Goal: Information Seeking & Learning: Stay updated

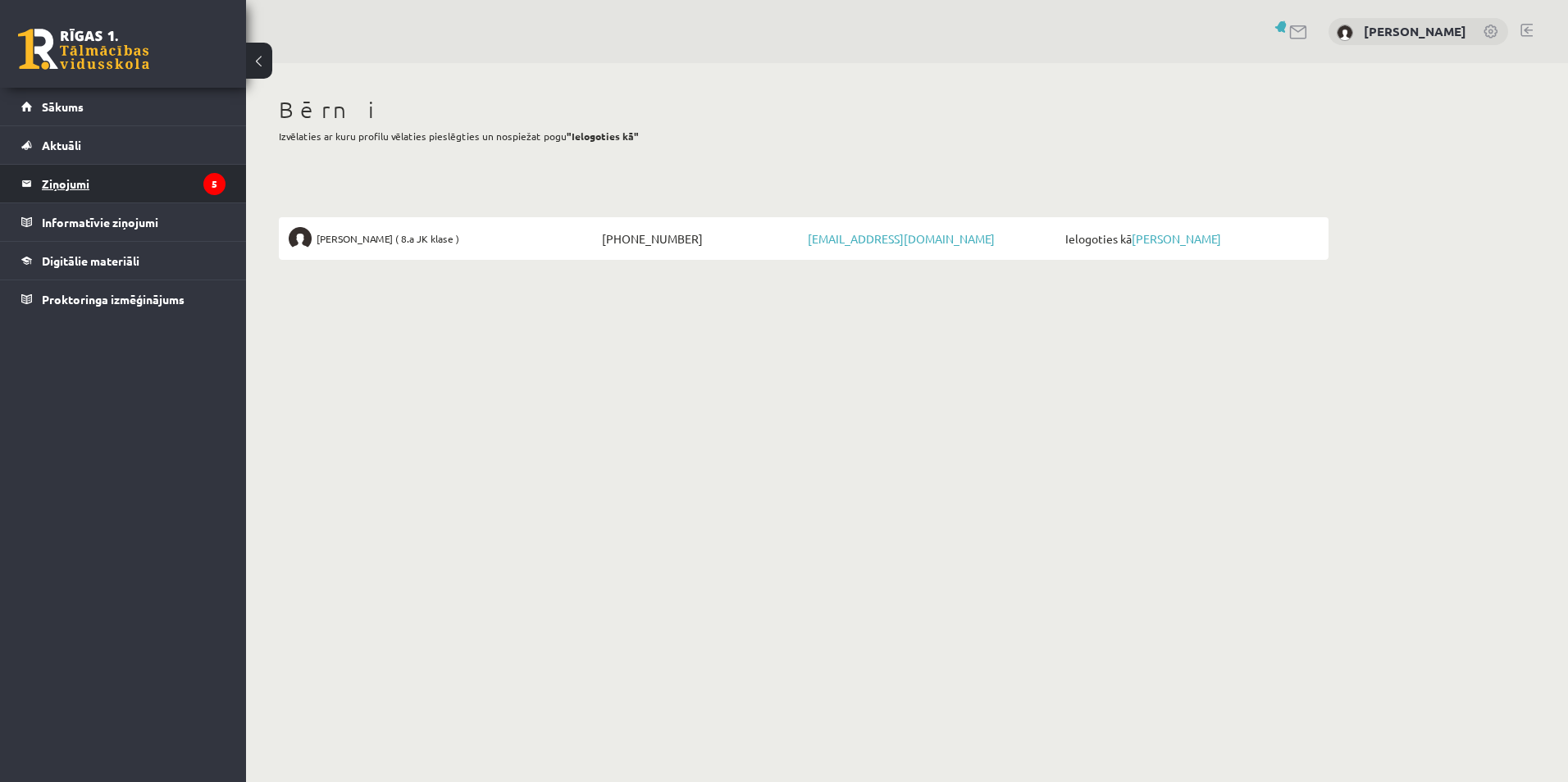
click at [88, 186] on legend "Ziņojumi 5" at bounding box center [134, 184] width 184 height 38
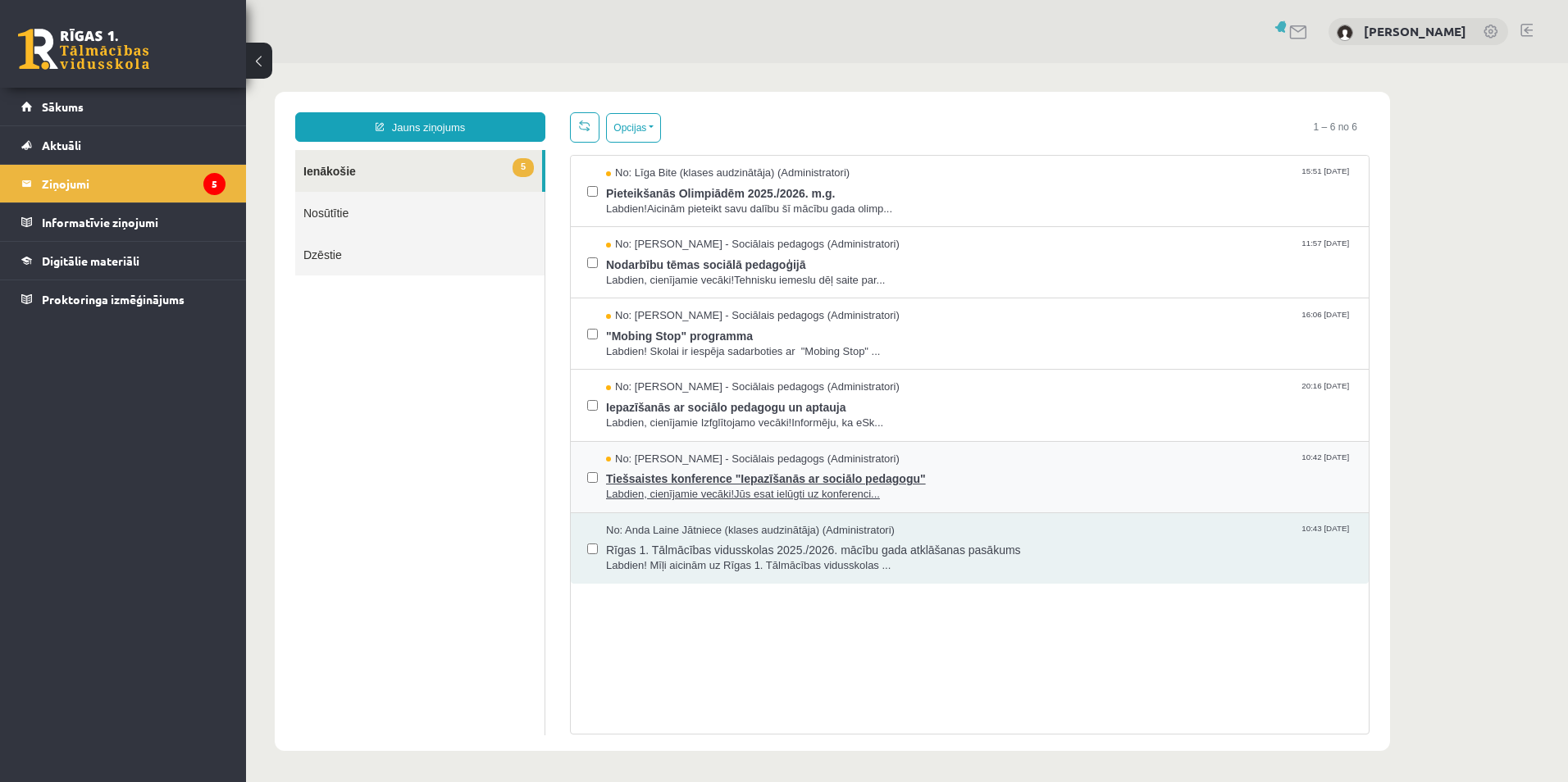
click at [705, 476] on span "Tiešsaistes konference "Iepazīšanās ar sociālo pedagogu"" at bounding box center [979, 476] width 746 height 21
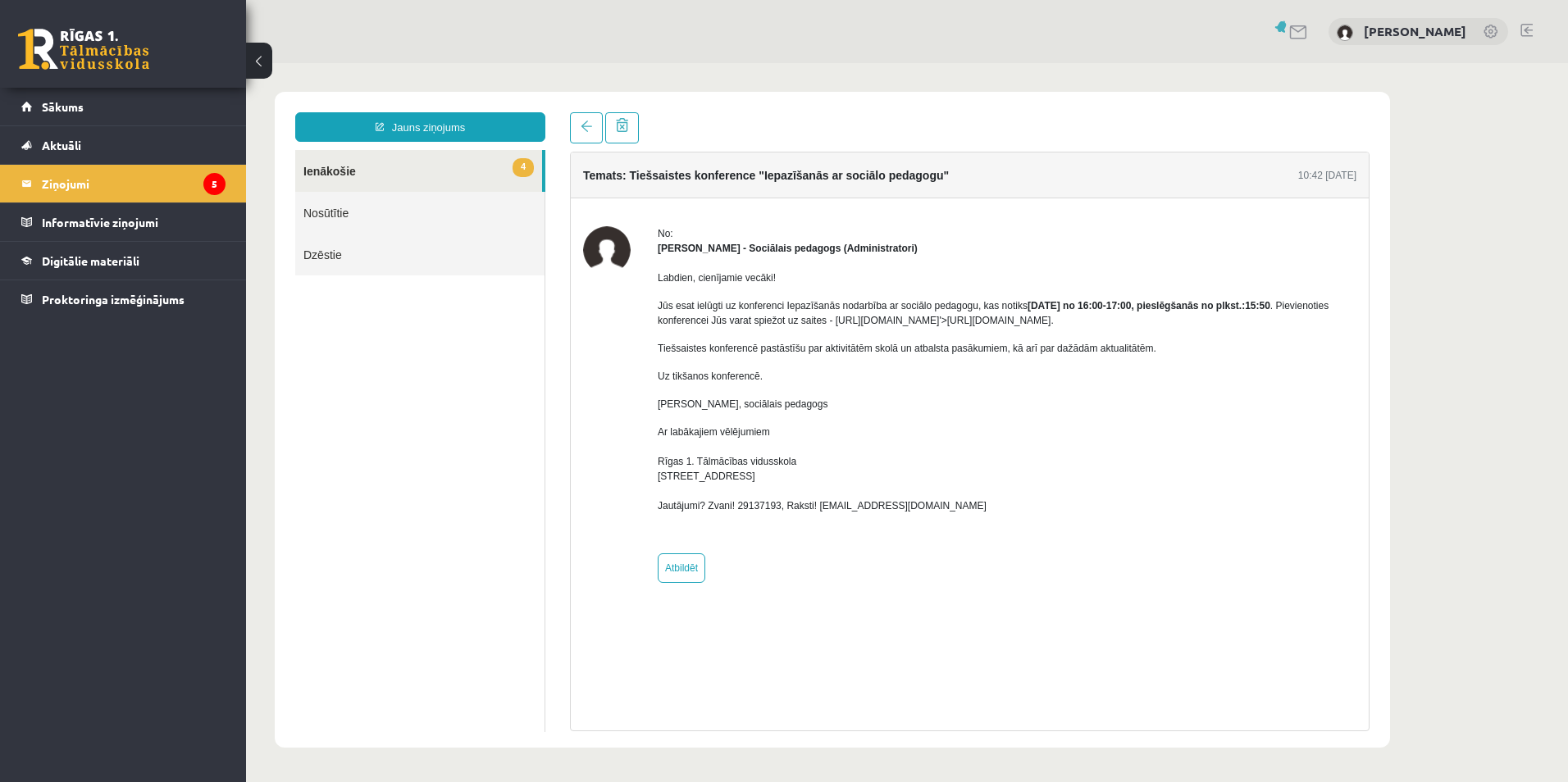
click at [325, 174] on link "4 Ienākošie" at bounding box center [418, 171] width 246 height 42
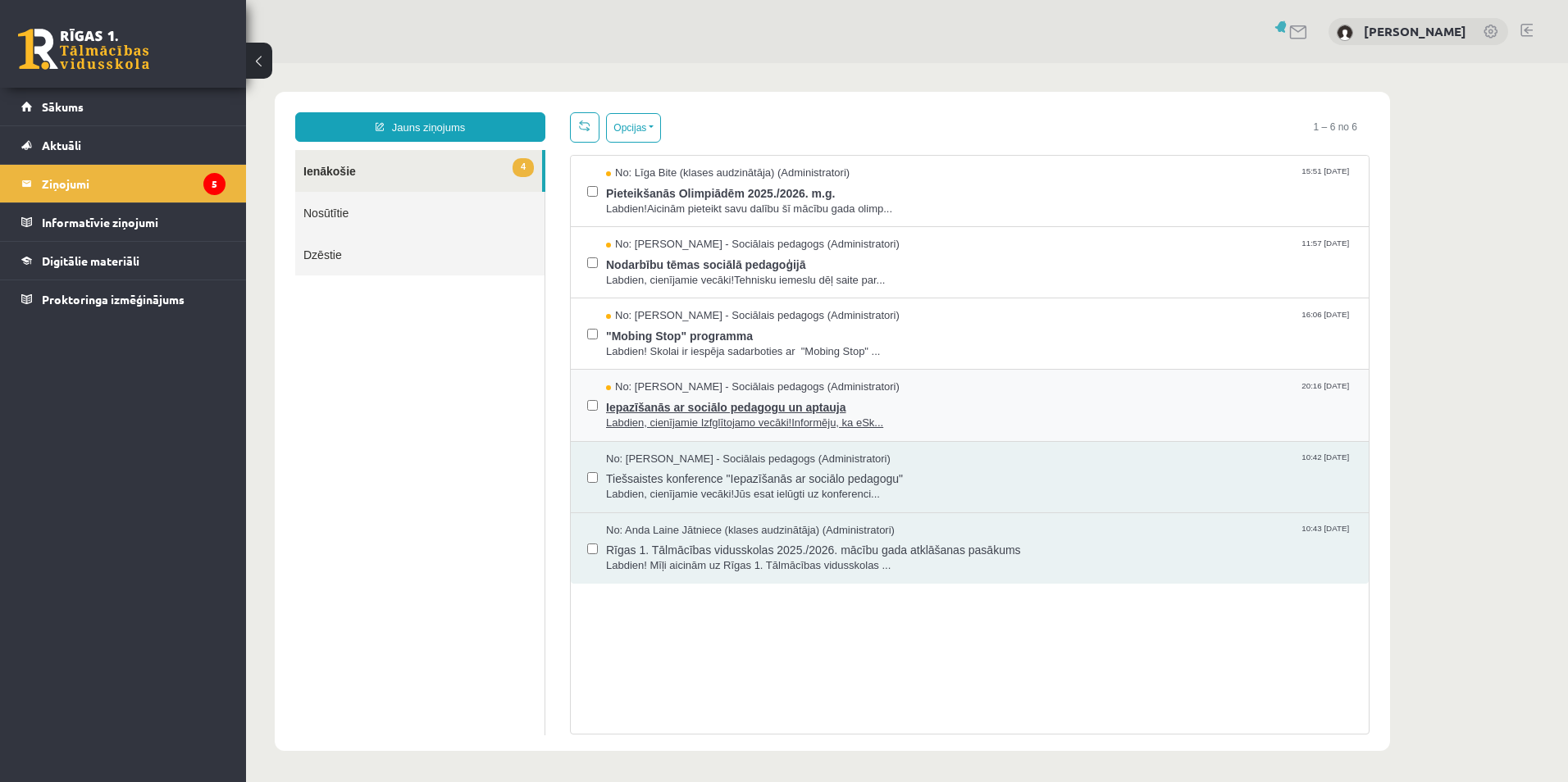
click at [661, 410] on span "Iepazīšanās ar sociālo pedagogu un aptauja" at bounding box center [979, 405] width 746 height 21
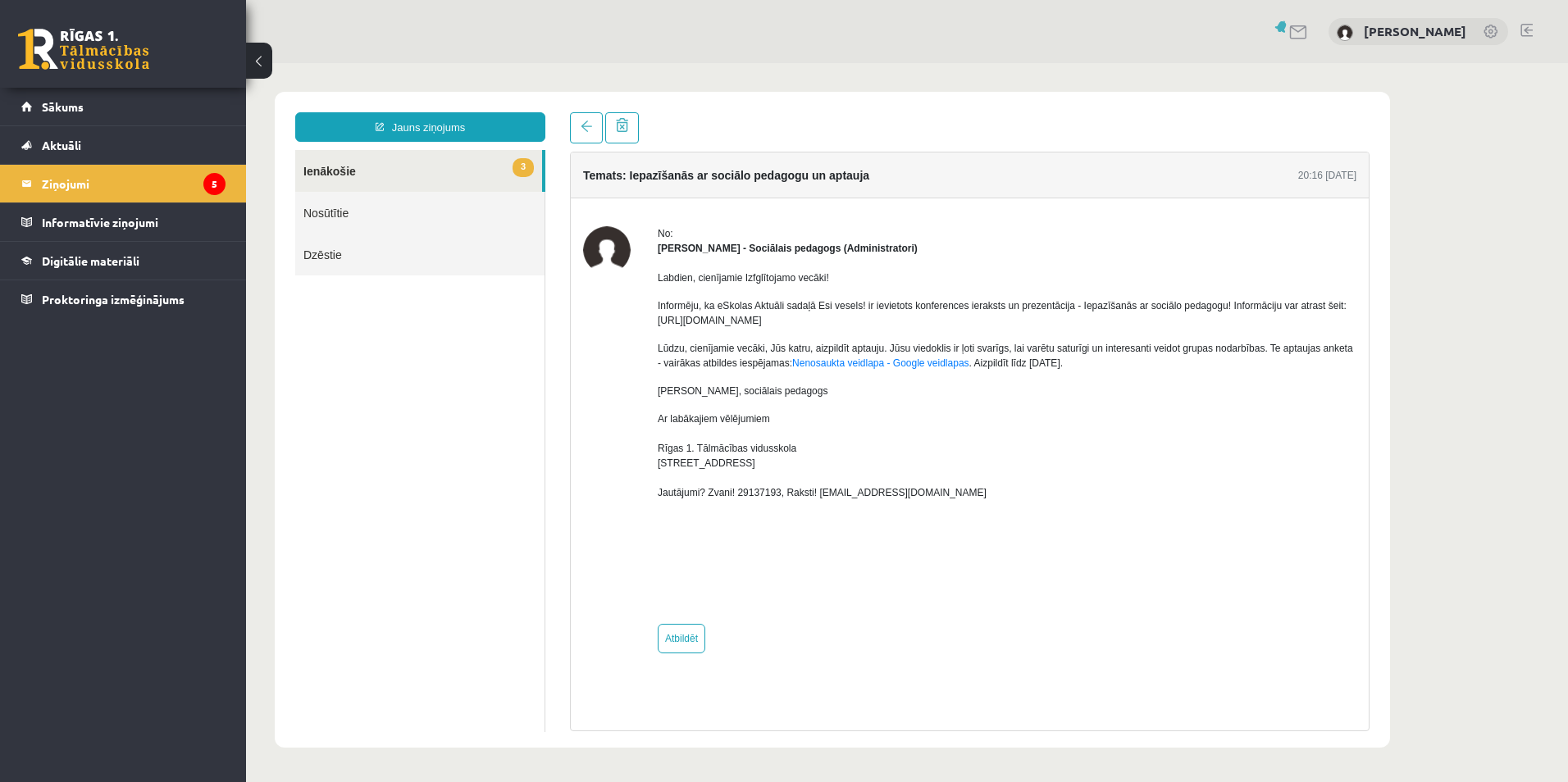
click at [336, 173] on link "3 Ienākošie" at bounding box center [418, 171] width 246 height 42
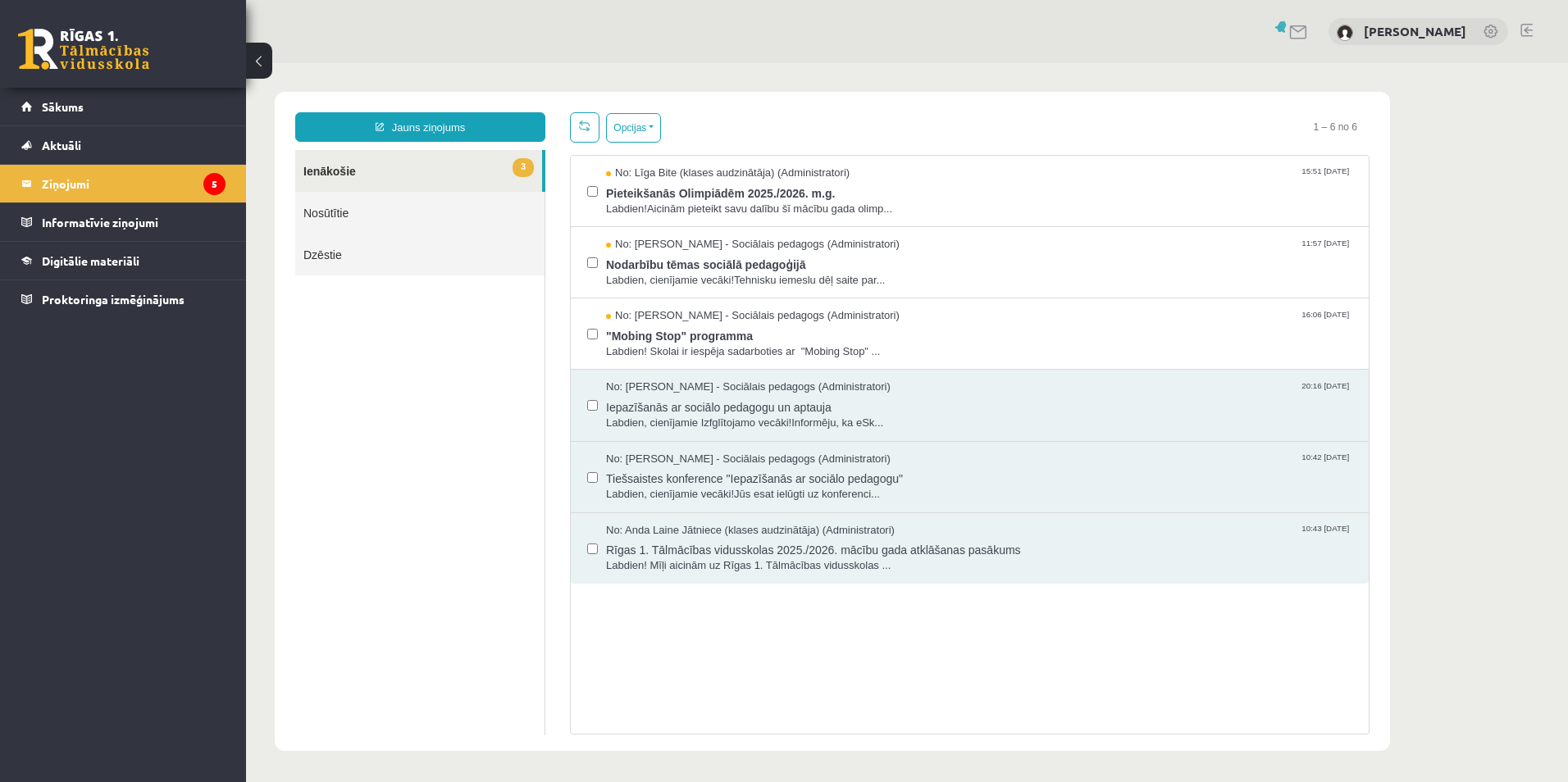
click at [383, 164] on link "3 Ienākošie" at bounding box center [418, 171] width 246 height 42
click at [740, 334] on span ""Mobing Stop" programma" at bounding box center [979, 334] width 746 height 21
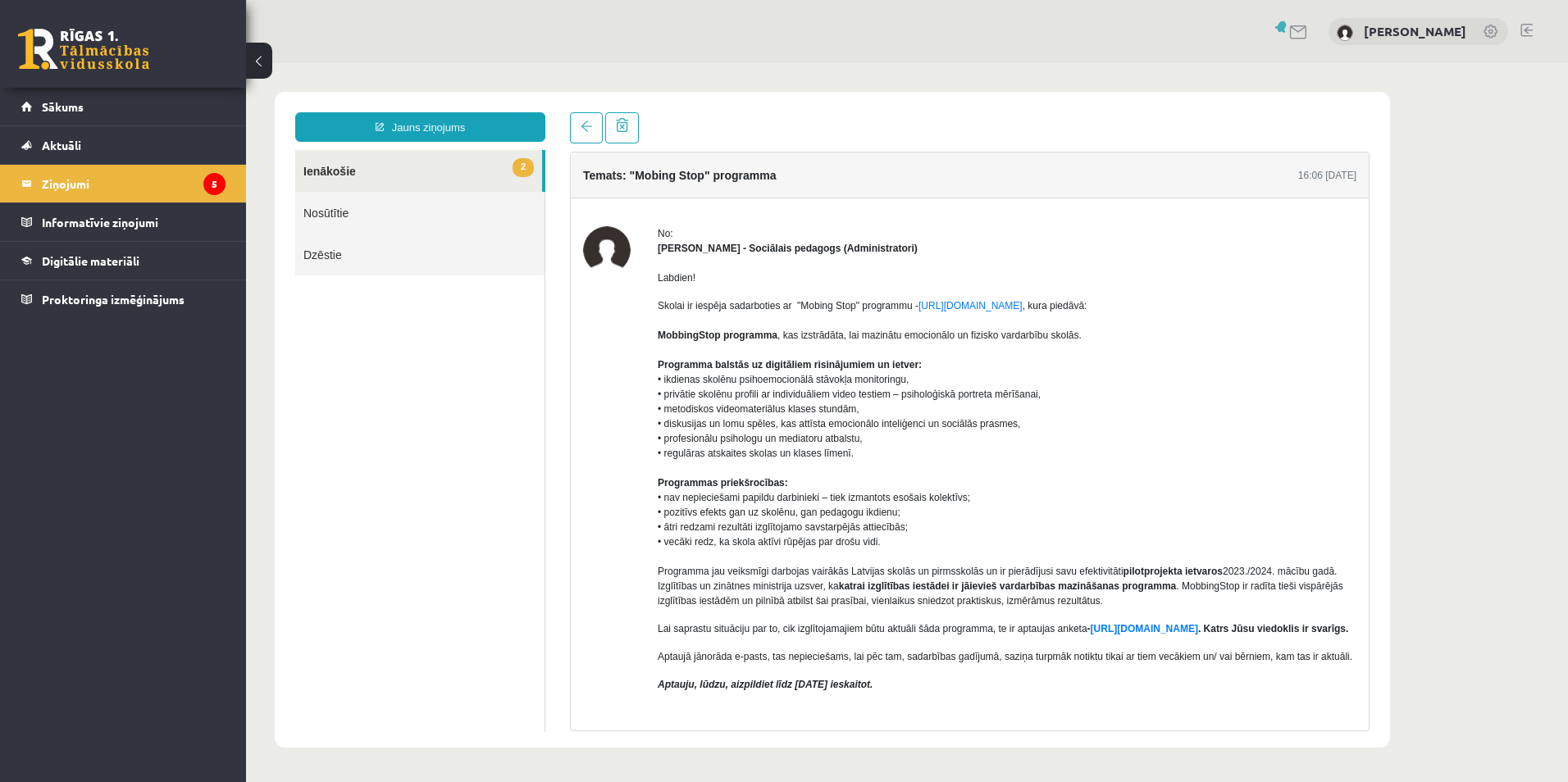
click at [304, 164] on link "2 Ienākošie" at bounding box center [418, 171] width 246 height 42
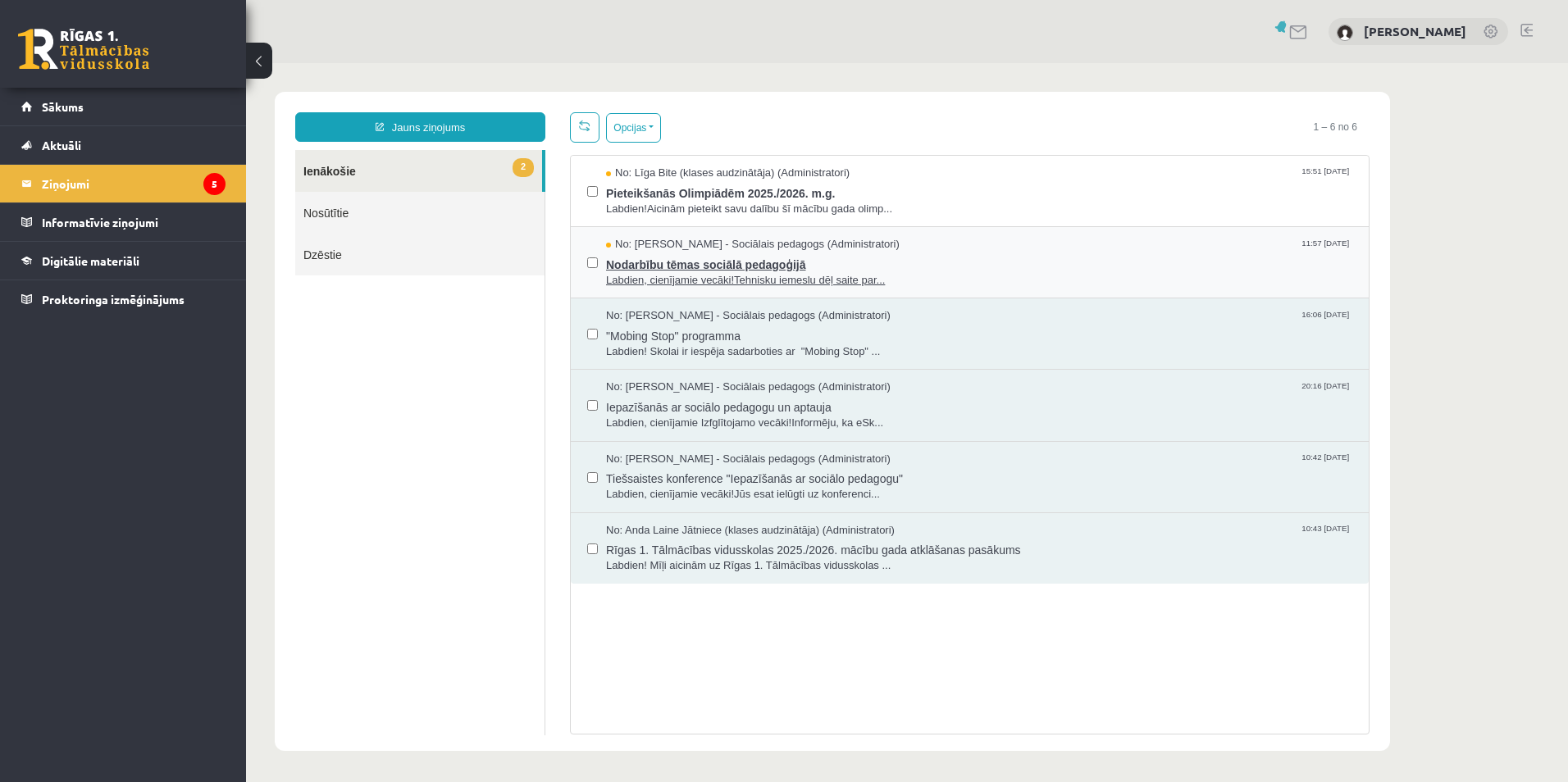
click at [643, 267] on span "Nodarbību tēmas sociālā pedagoģijā" at bounding box center [979, 263] width 746 height 21
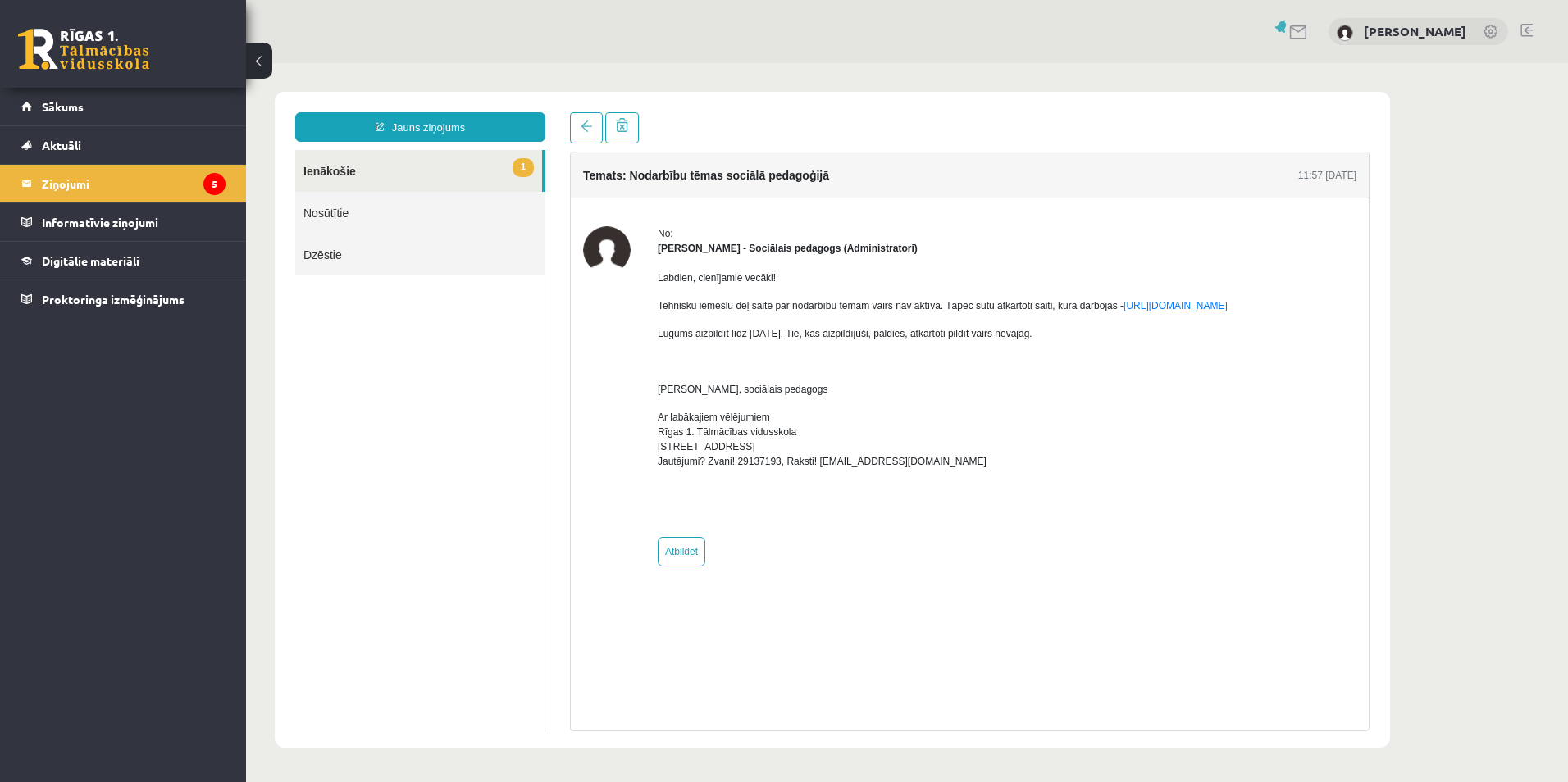
click at [392, 173] on link "1 Ienākošie" at bounding box center [418, 171] width 246 height 42
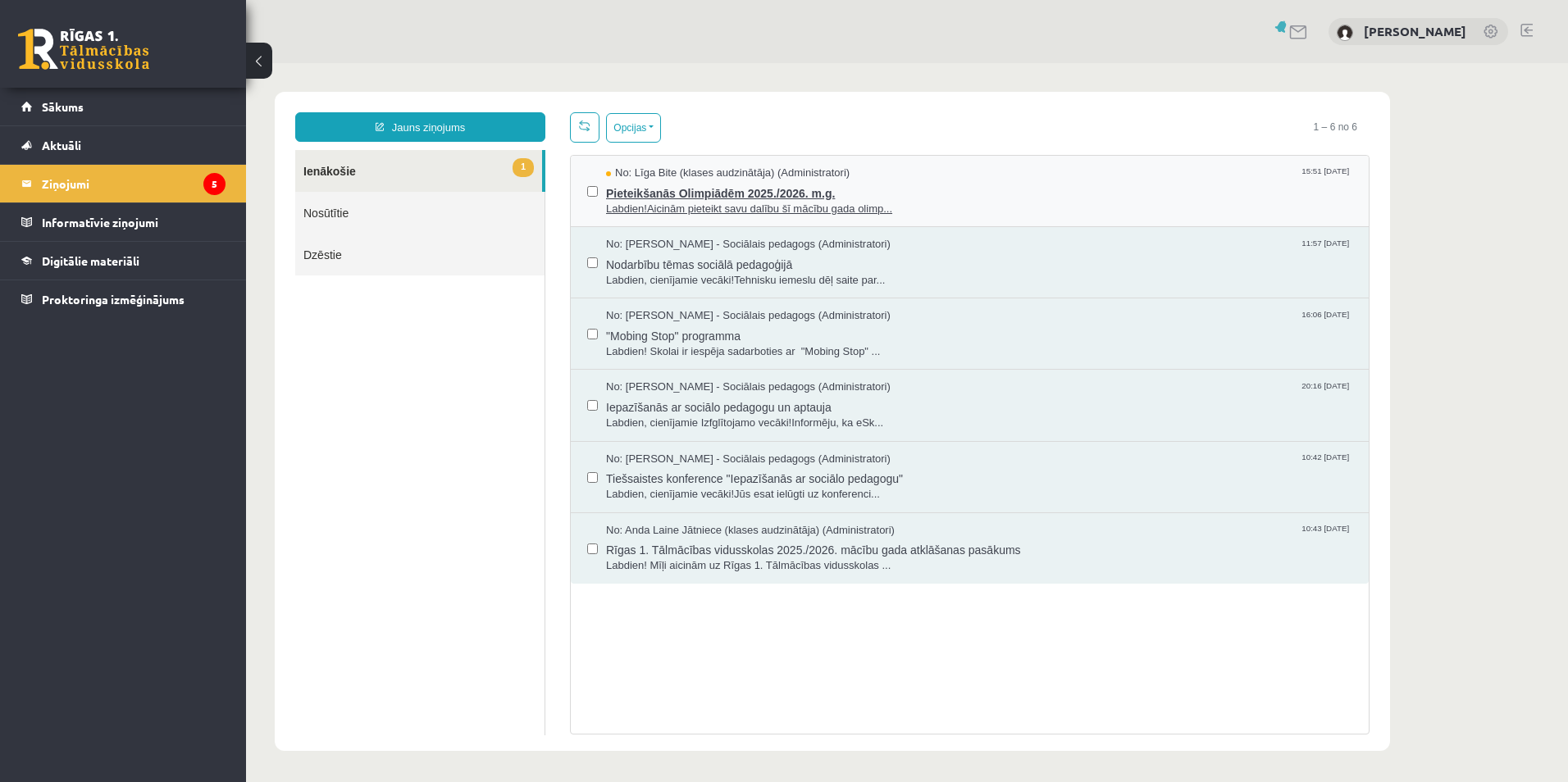
click at [654, 196] on span "Pieteikšanās Olimpiādēm 2025./2026. m.g." at bounding box center [979, 191] width 746 height 21
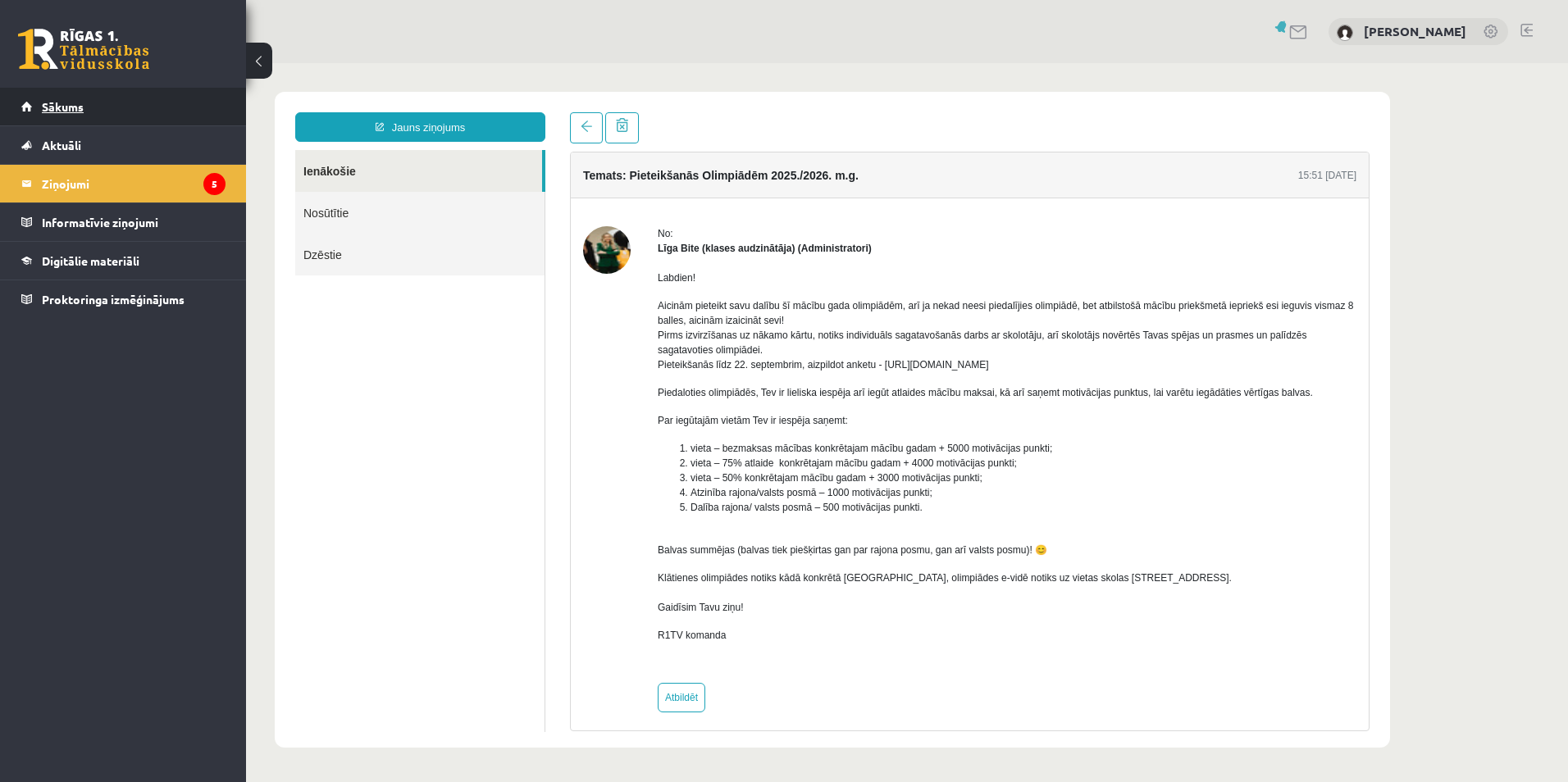
click at [155, 112] on link "Sākums" at bounding box center [124, 106] width 204 height 38
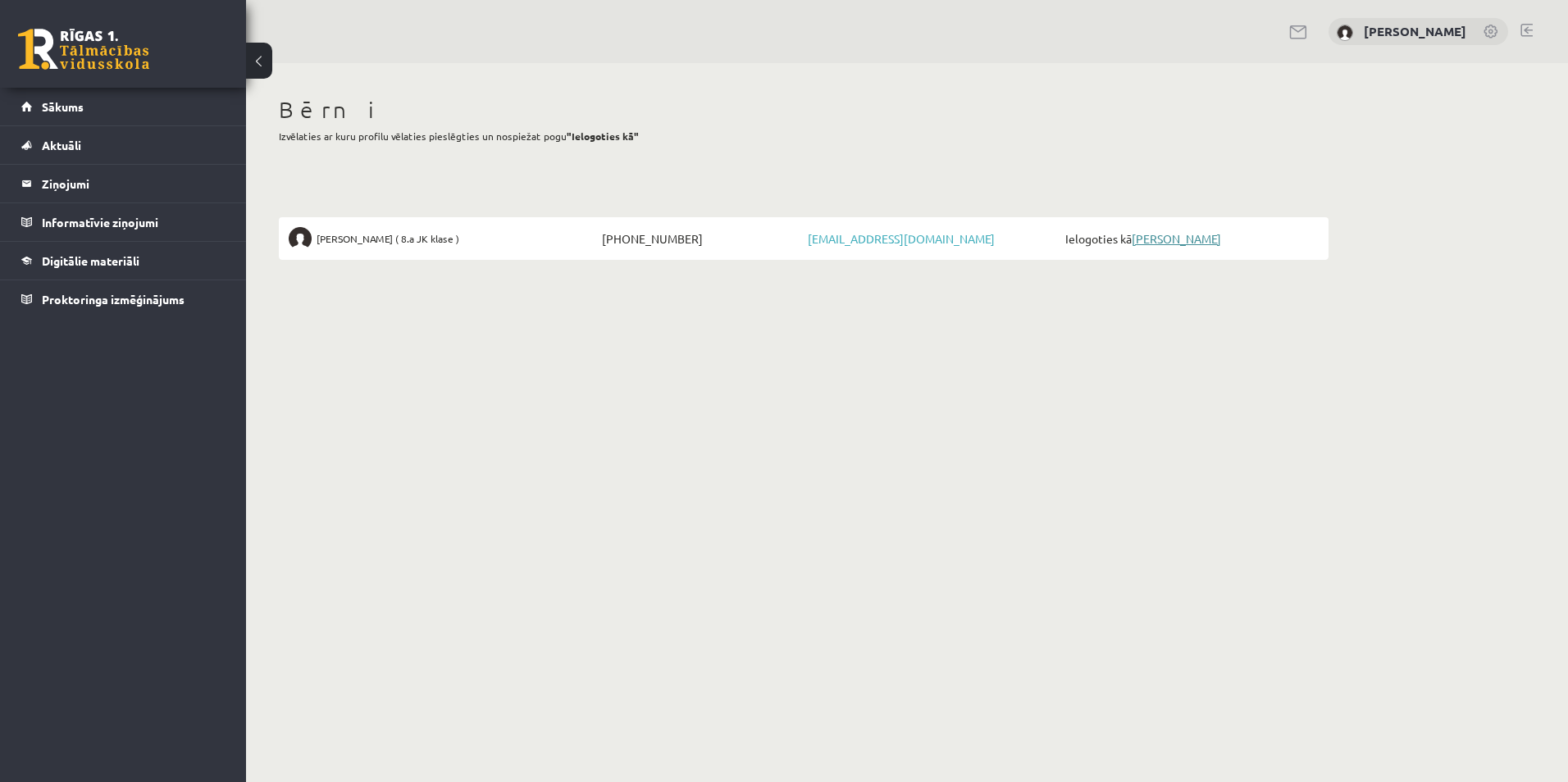
click at [1177, 241] on link "[PERSON_NAME]" at bounding box center [1176, 238] width 89 height 15
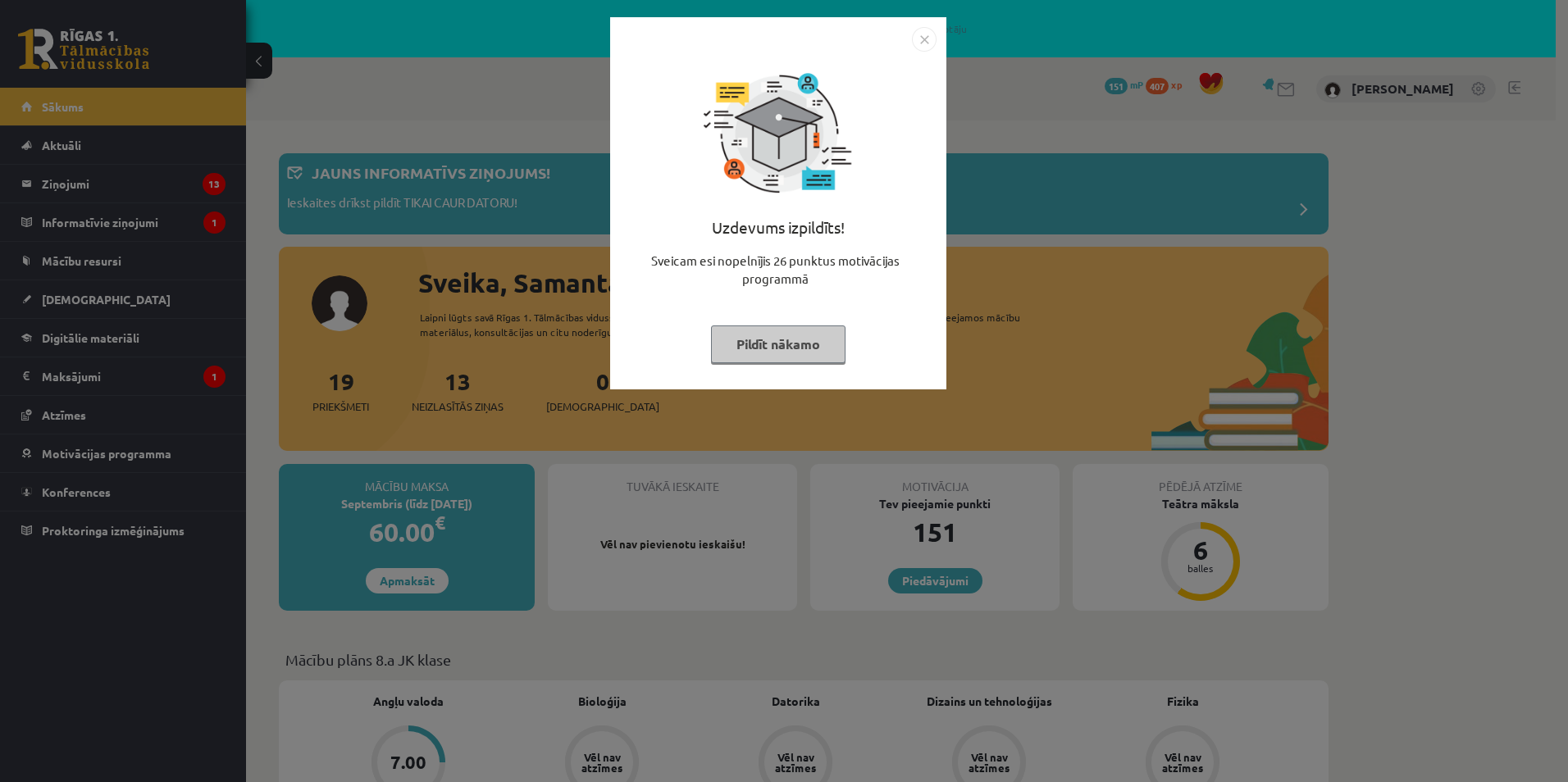
click at [927, 36] on img "Close" at bounding box center [924, 39] width 25 height 25
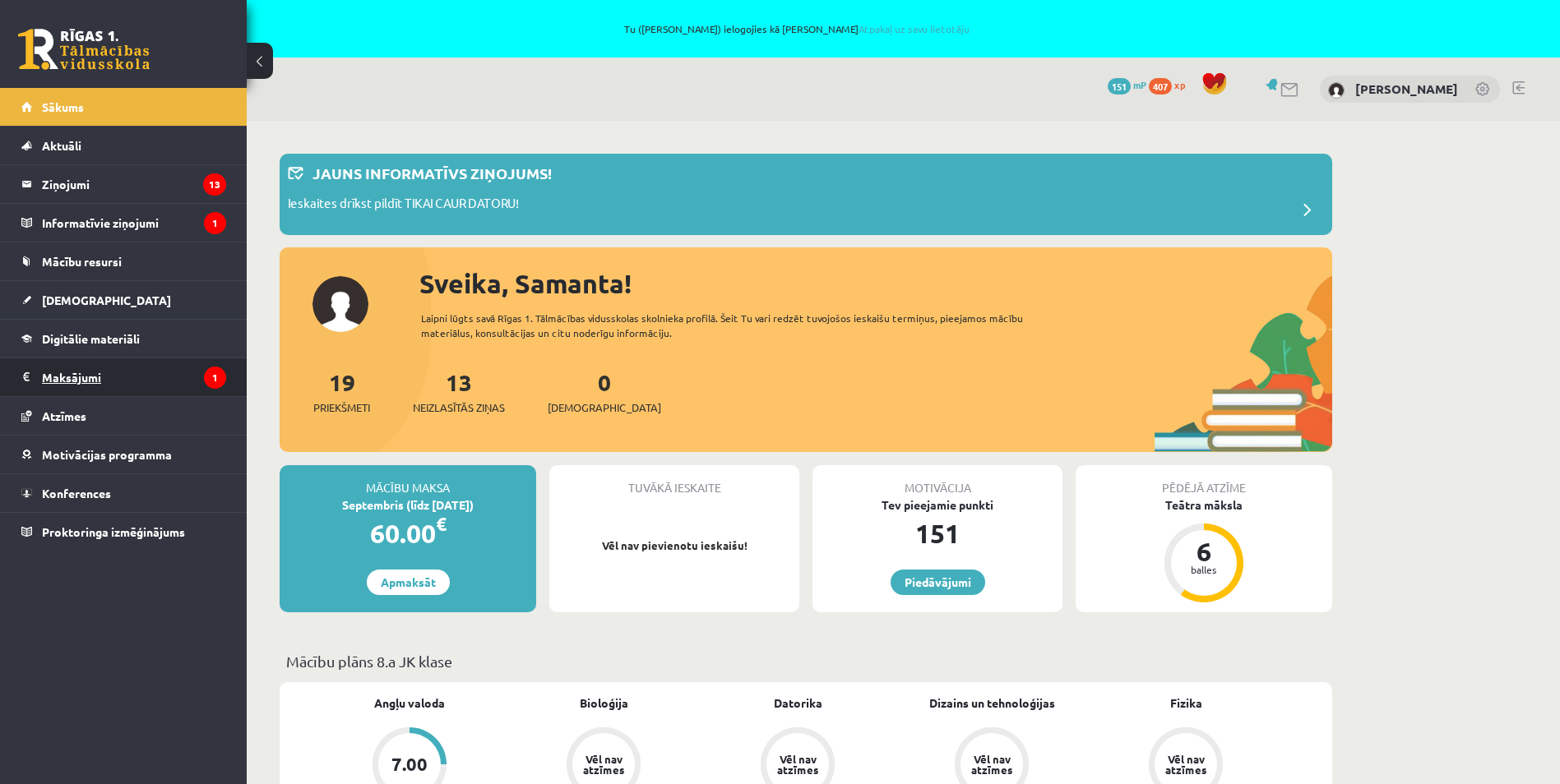
click at [92, 380] on legend "Maksājumi 1" at bounding box center [134, 377] width 184 height 38
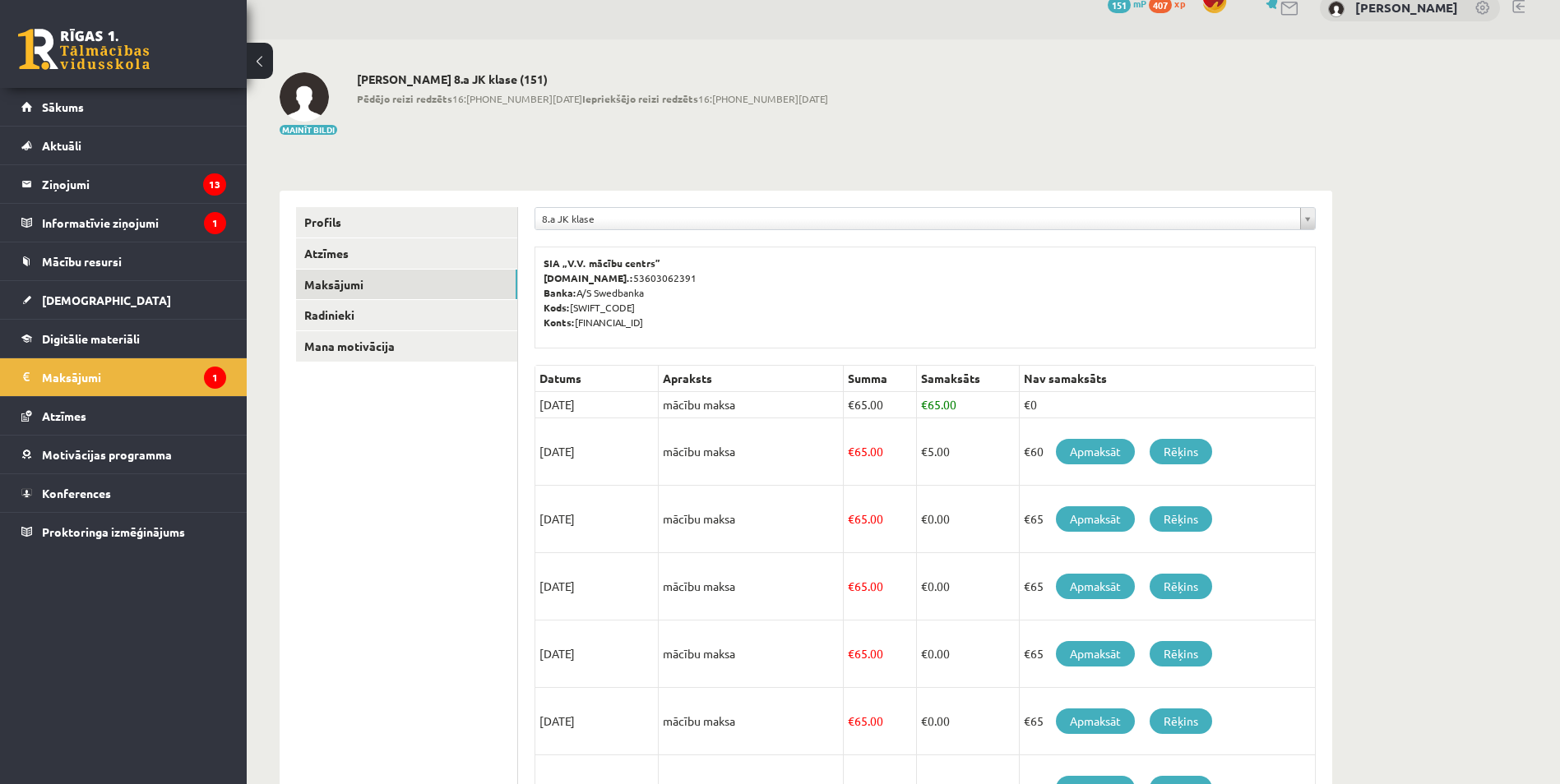
scroll to position [83, 0]
click at [1105, 451] on link "Apmaksāt" at bounding box center [1095, 451] width 79 height 26
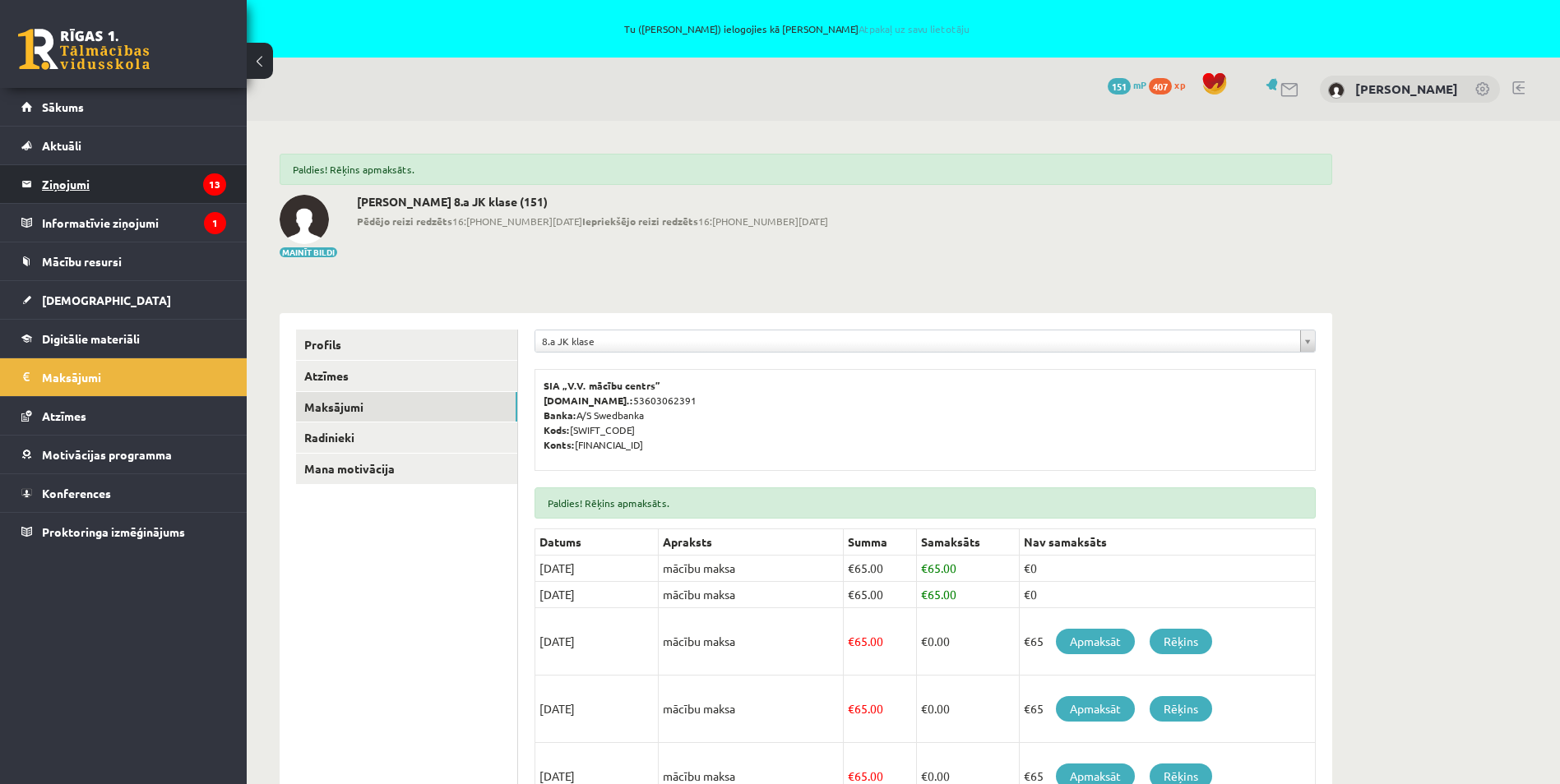
click at [82, 180] on legend "Ziņojumi 13" at bounding box center [134, 184] width 184 height 38
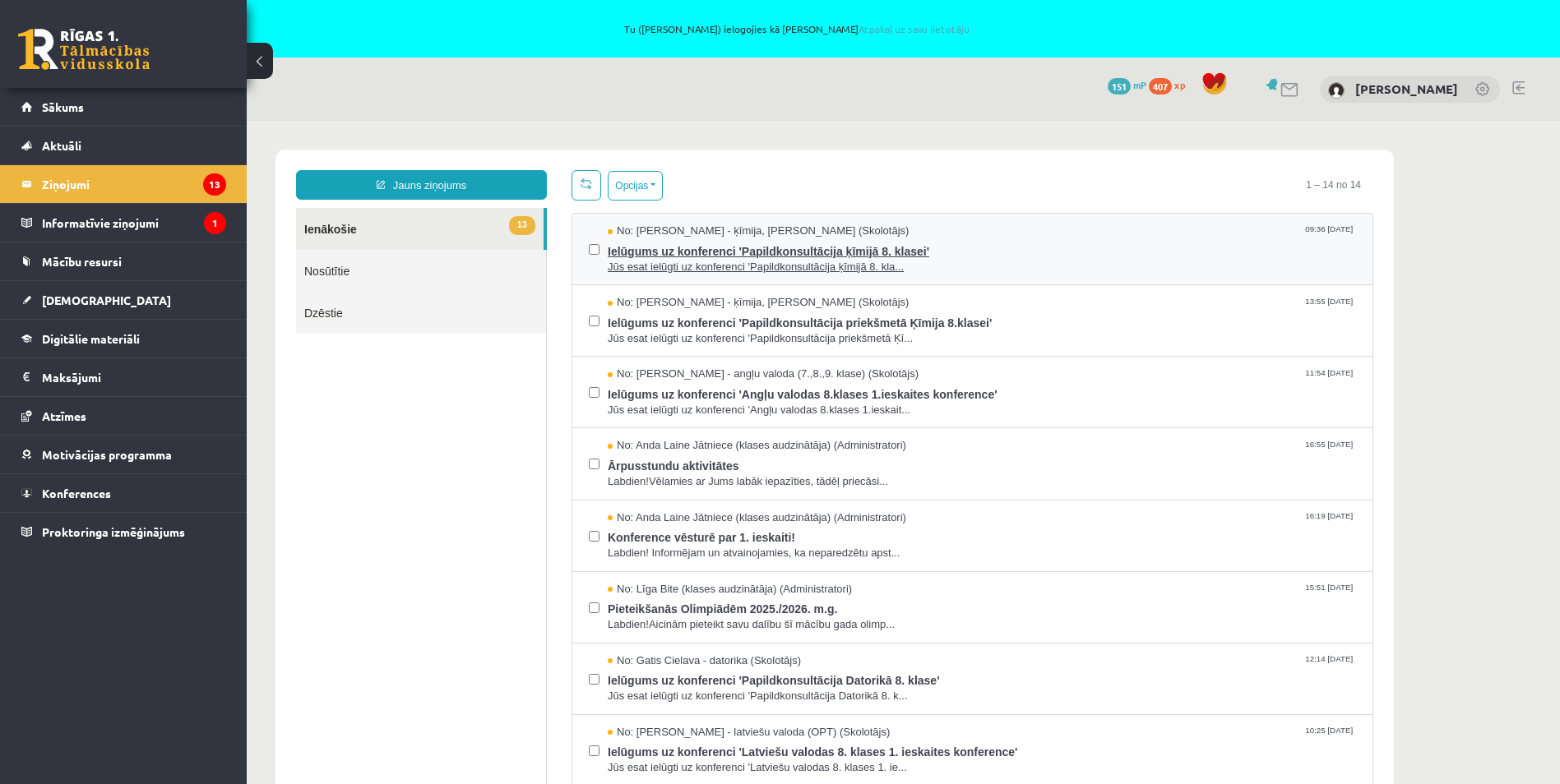
click at [789, 250] on span "Ielūgums uz konferenci 'Papildkonsultācija ķīmijā 8. klasei'" at bounding box center [981, 250] width 748 height 21
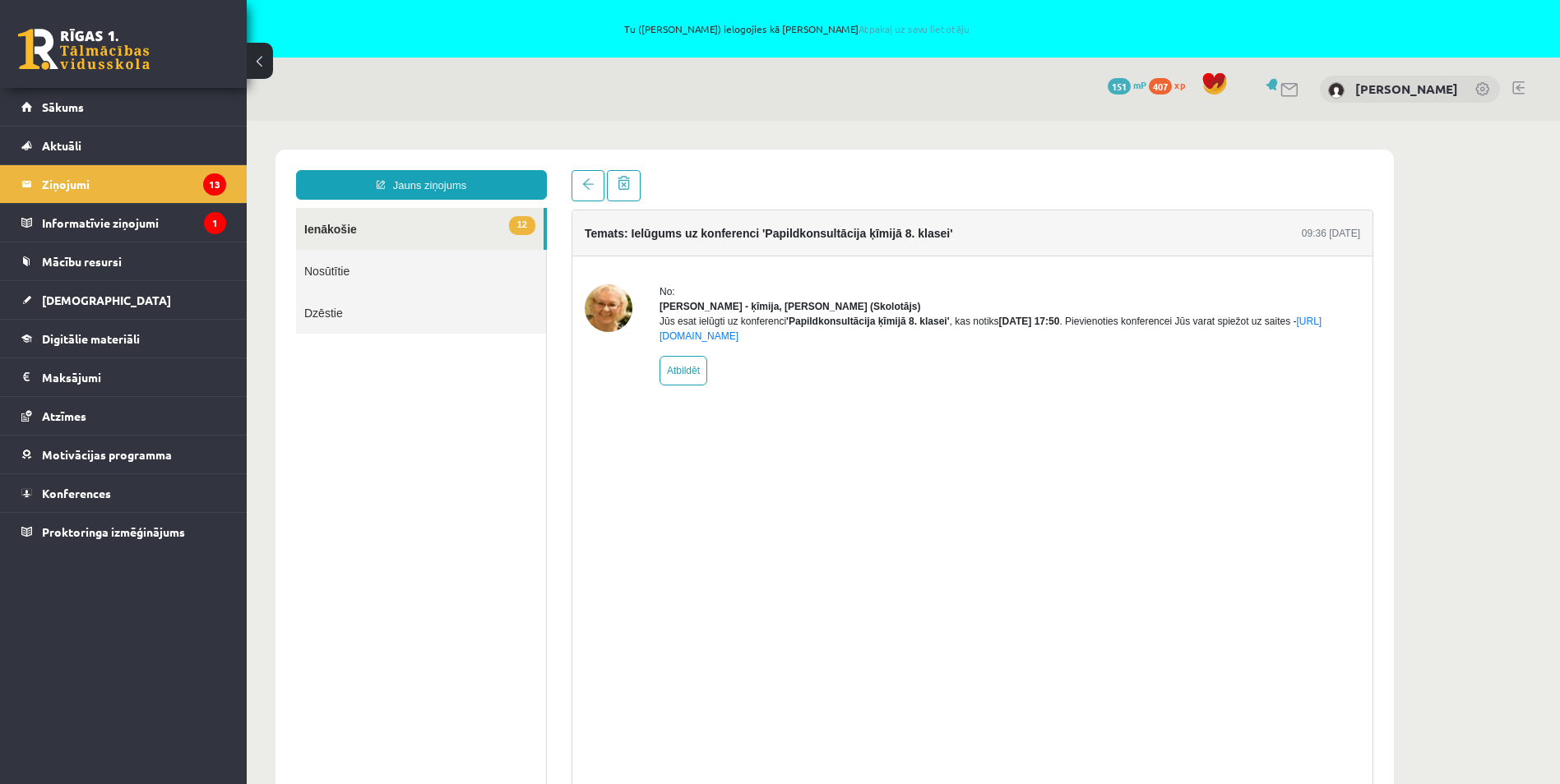
click at [498, 231] on link "12 Ienākošie" at bounding box center [419, 229] width 247 height 42
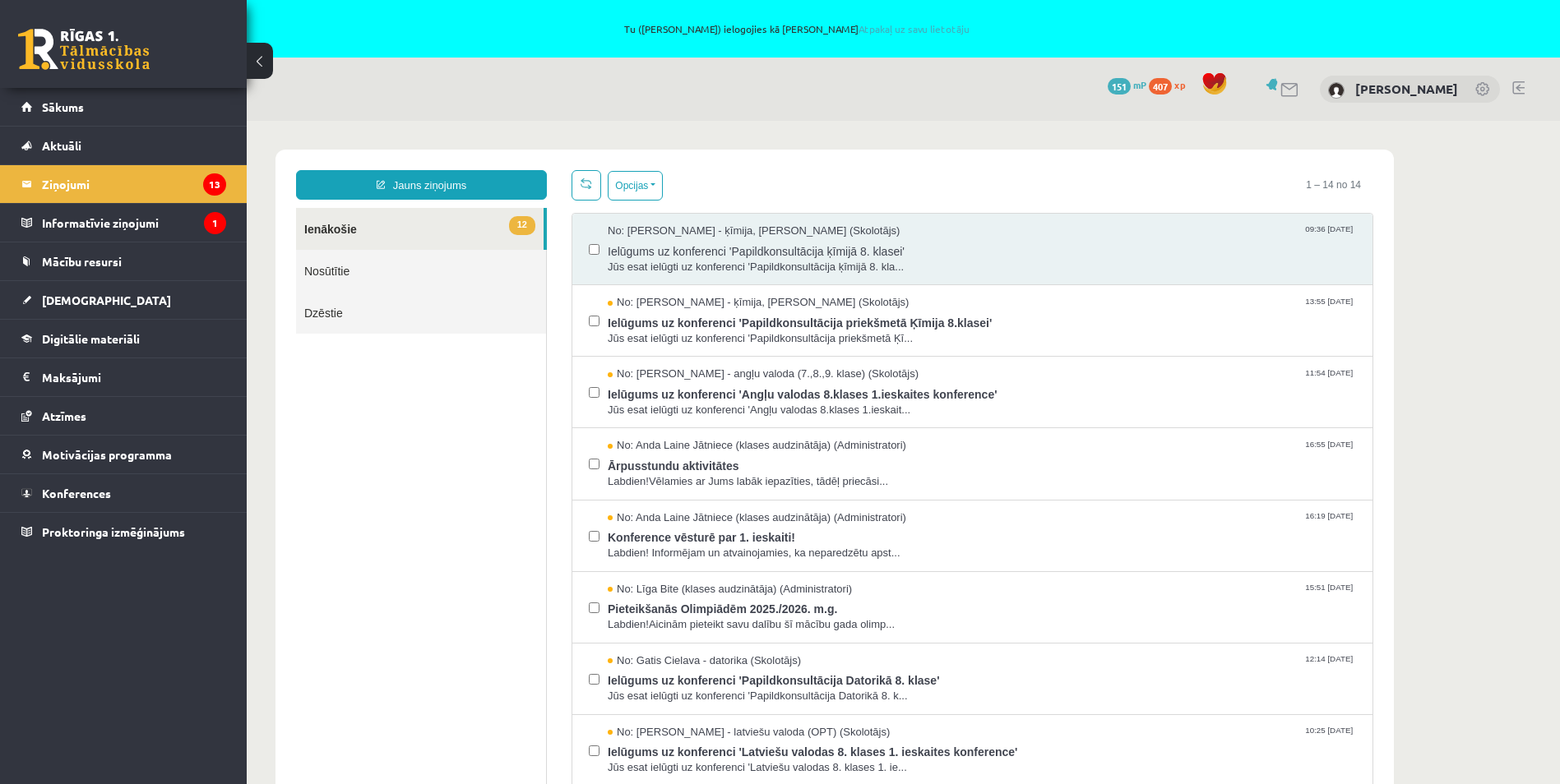
click at [344, 221] on link "12 Ienākošie" at bounding box center [419, 229] width 247 height 42
click at [668, 456] on span "Ārpusstundu aktivitātes" at bounding box center [981, 464] width 748 height 21
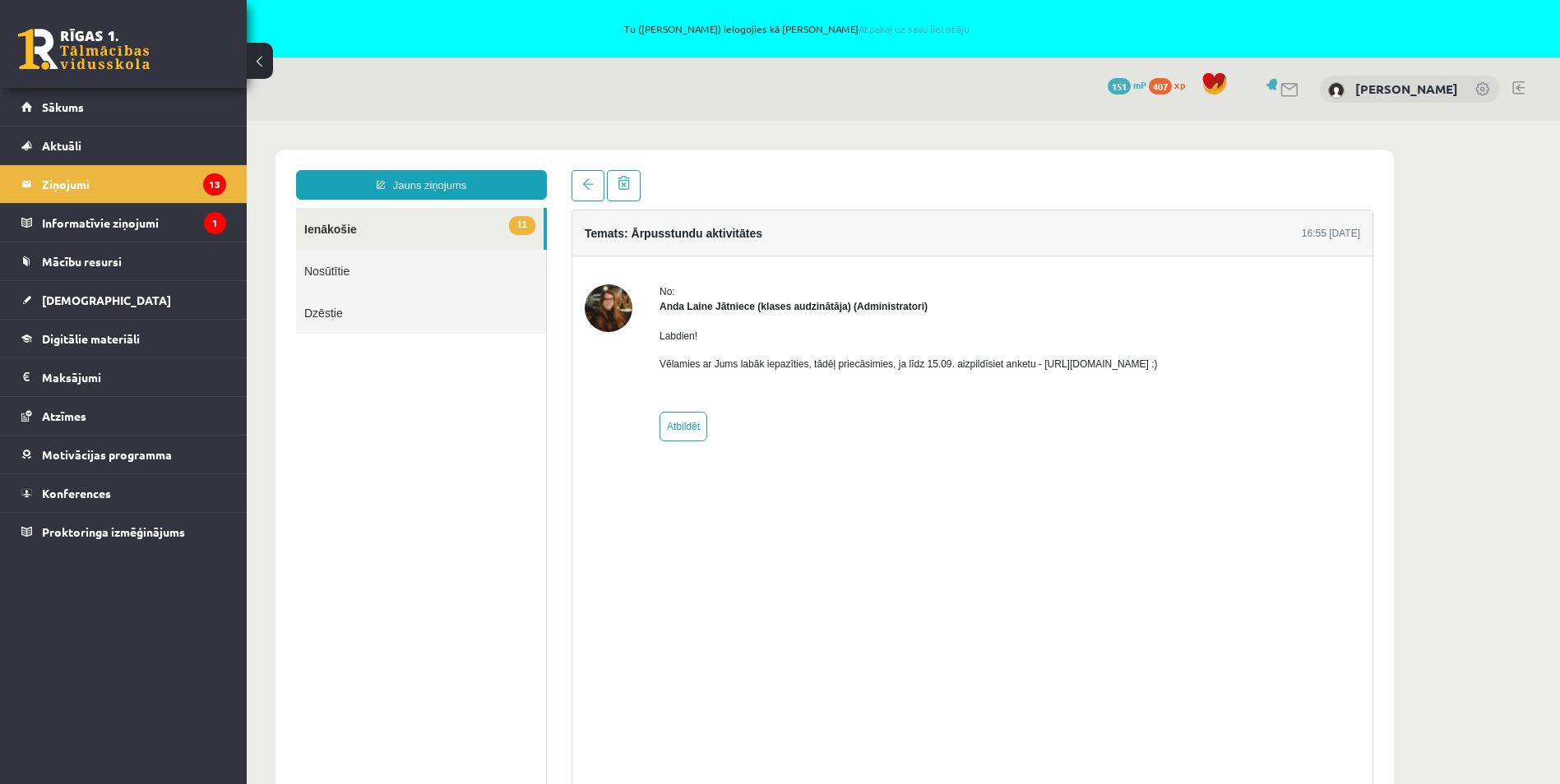
click at [375, 229] on link "11 Ienākošie" at bounding box center [419, 229] width 247 height 42
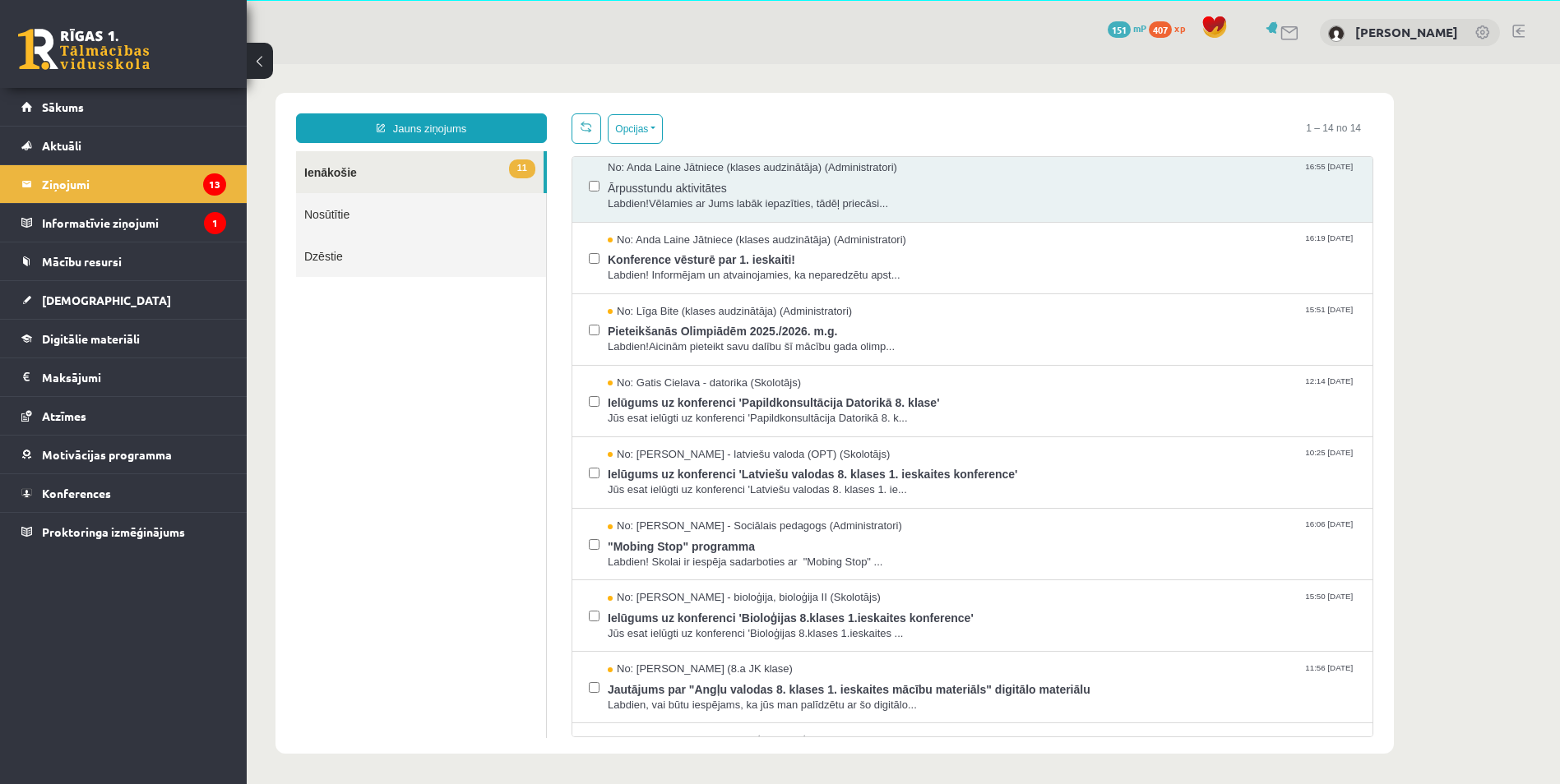
scroll to position [176, 0]
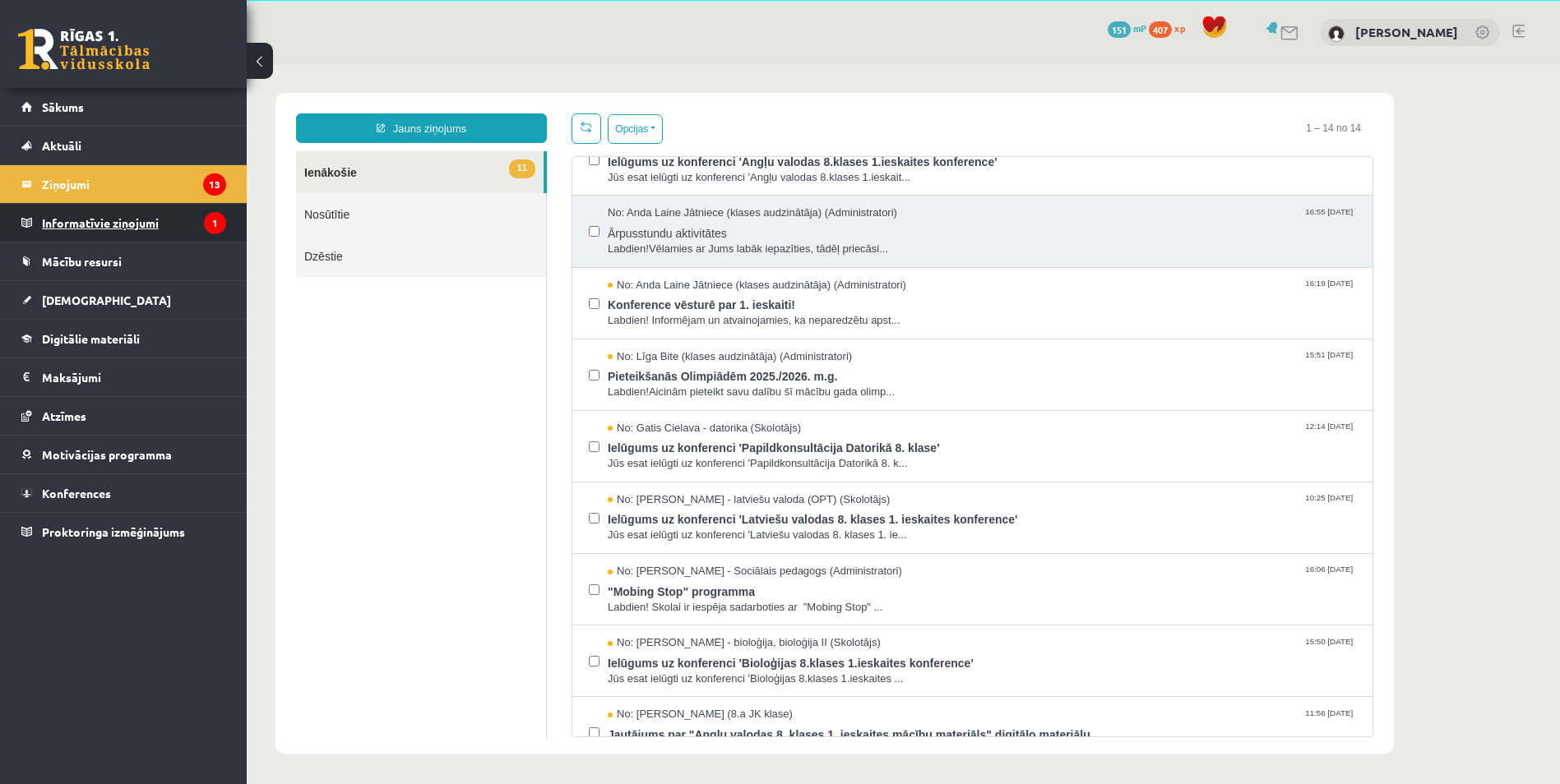
click at [108, 221] on legend "Informatīvie ziņojumi 1" at bounding box center [134, 223] width 184 height 38
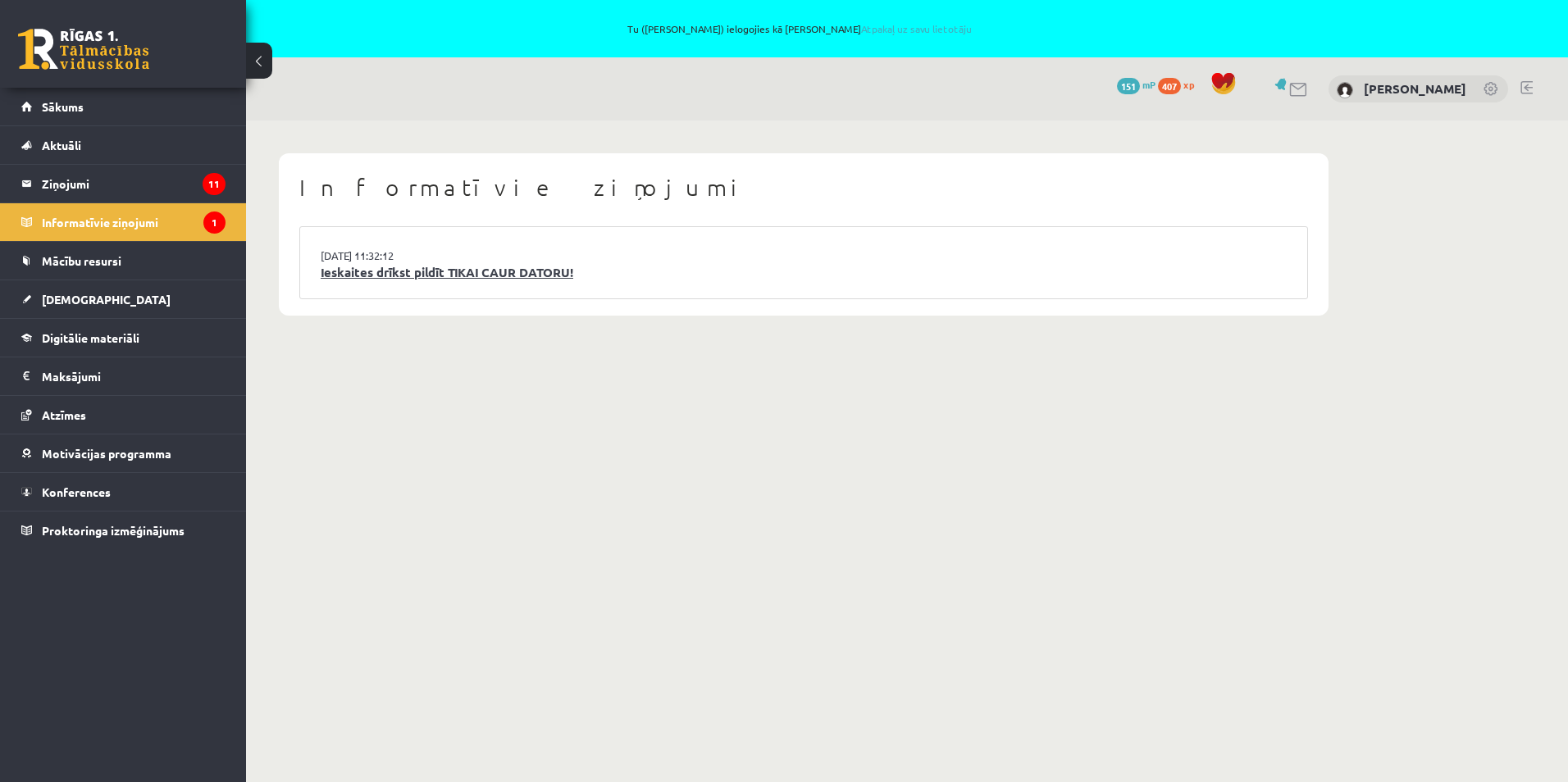
click at [461, 275] on link "Ieskaites drīkst pildīt TIKAI CAUR DATORU!" at bounding box center [803, 273] width 966 height 19
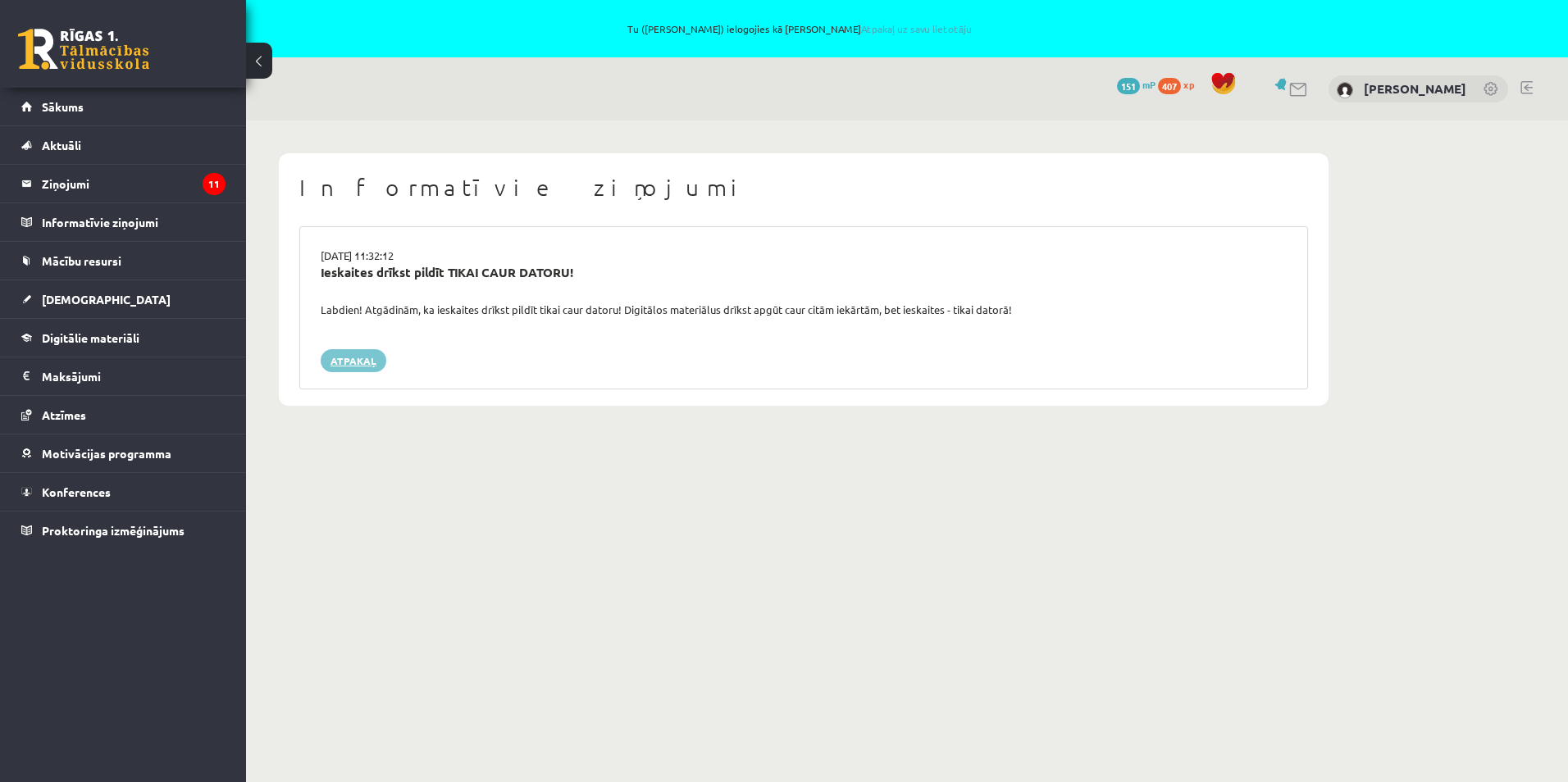
click at [357, 359] on link "Atpakaļ" at bounding box center [353, 361] width 65 height 23
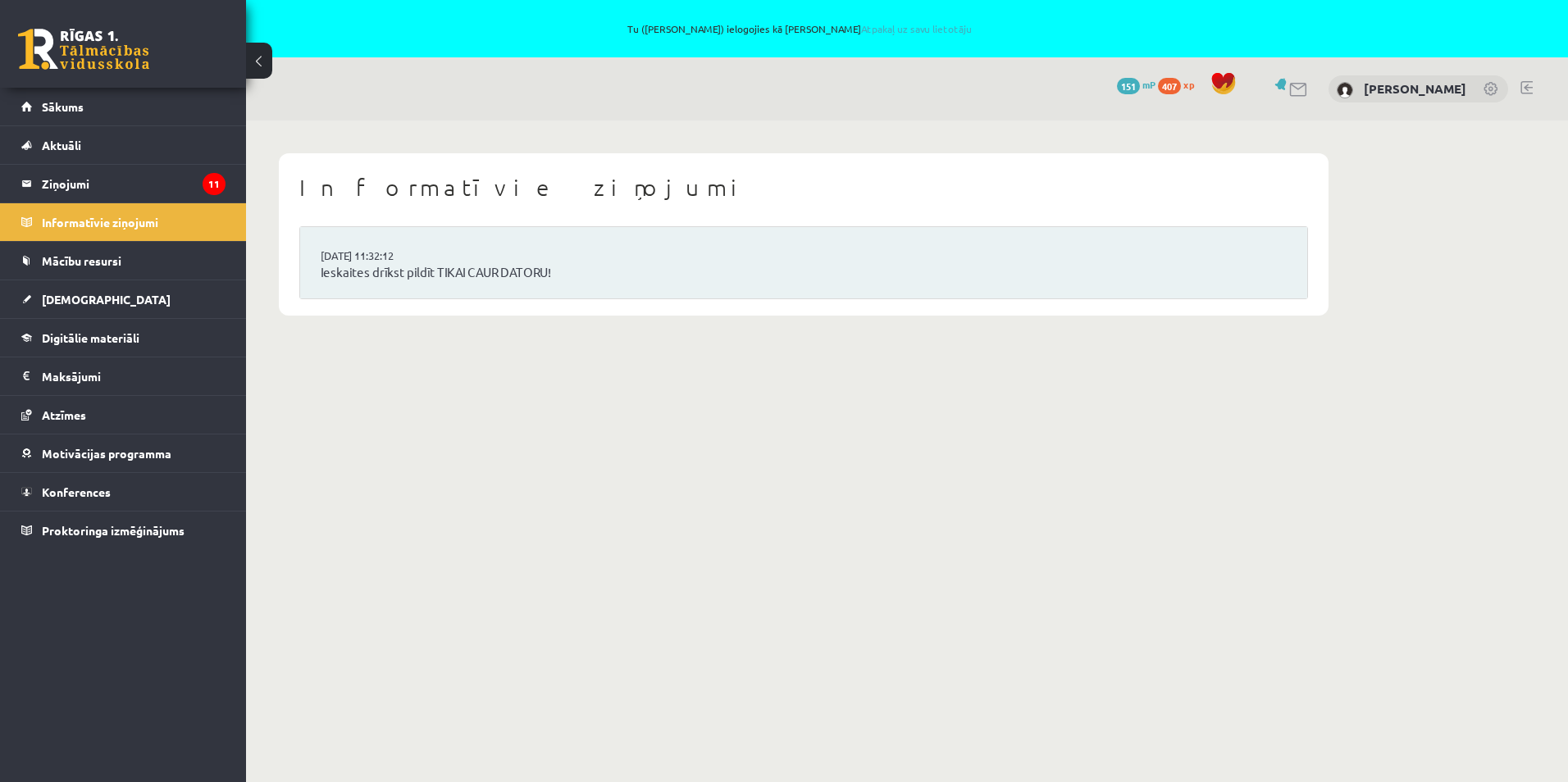
click at [1158, 82] on span "407" at bounding box center [1170, 86] width 23 height 16
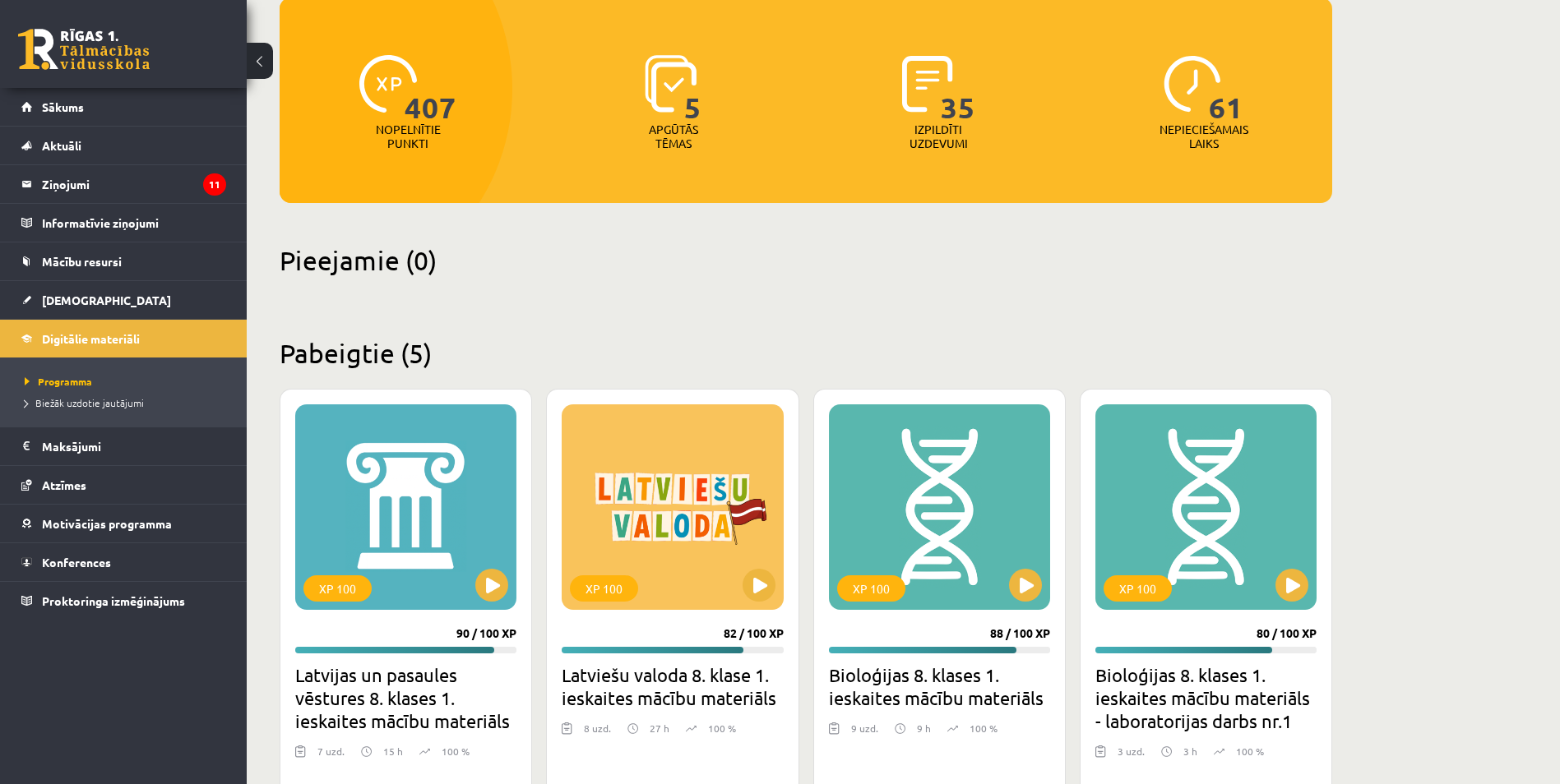
scroll to position [164, 0]
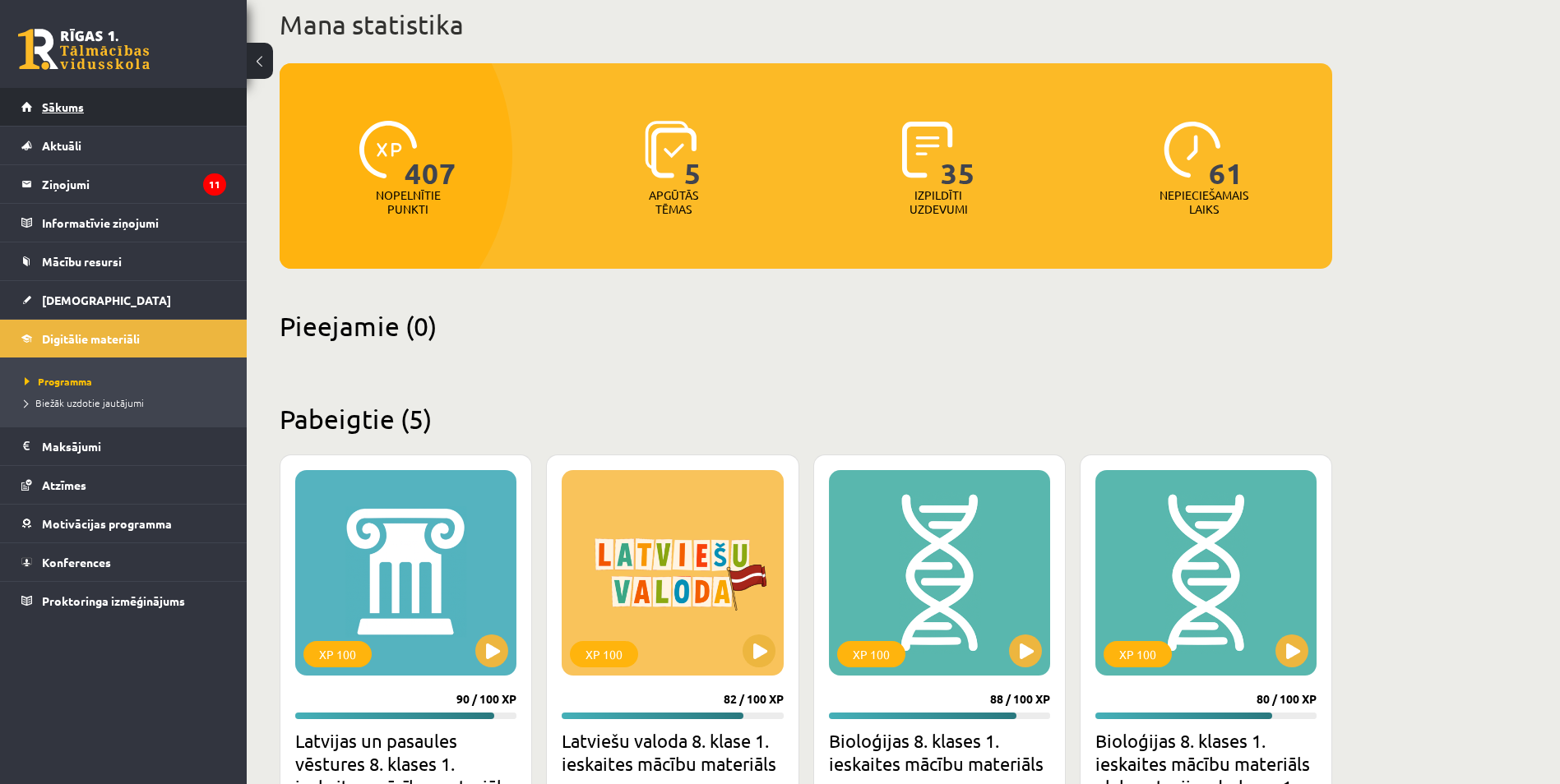
click at [86, 108] on link "Sākums" at bounding box center [124, 107] width 205 height 38
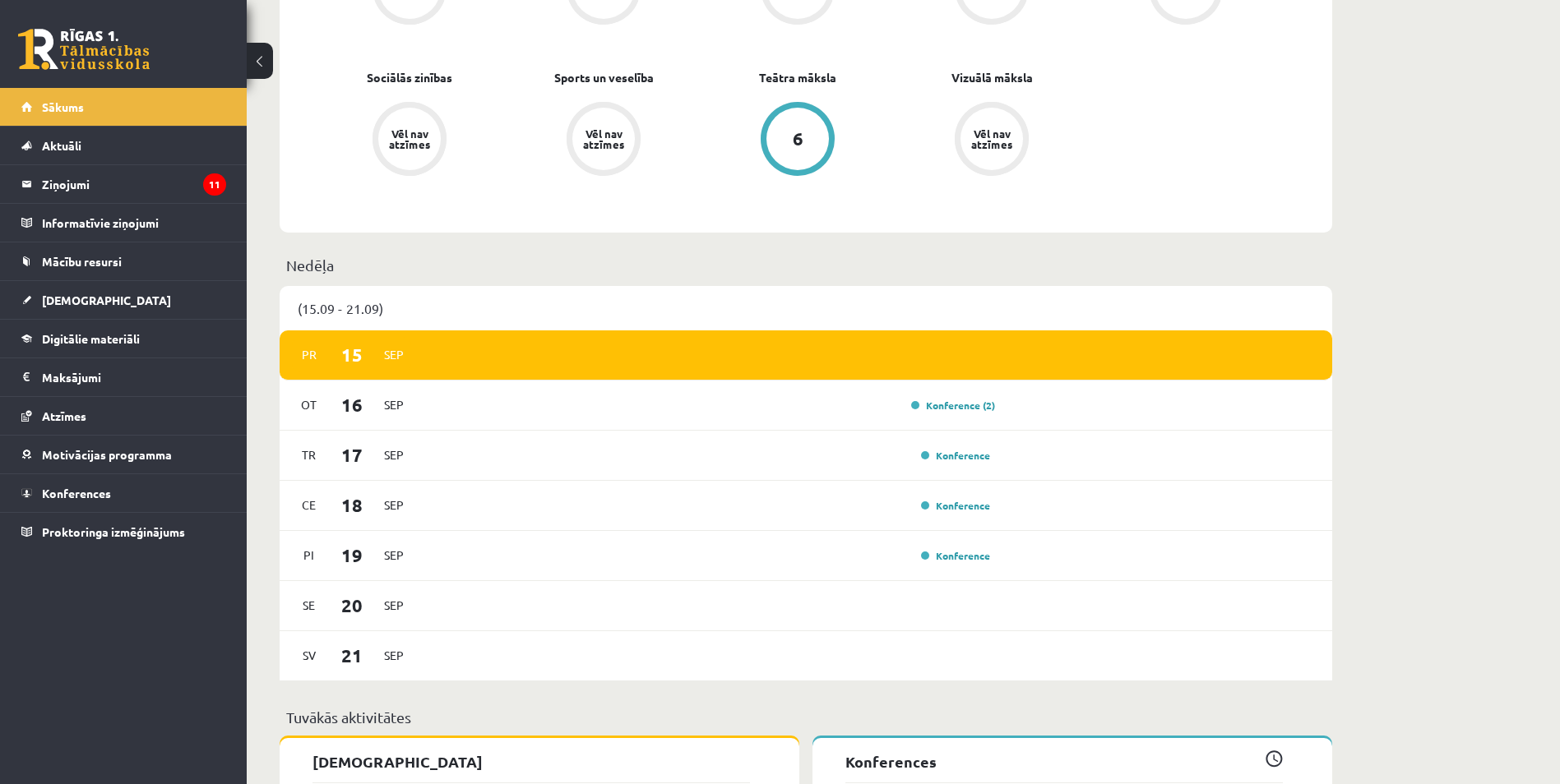
scroll to position [1069, 0]
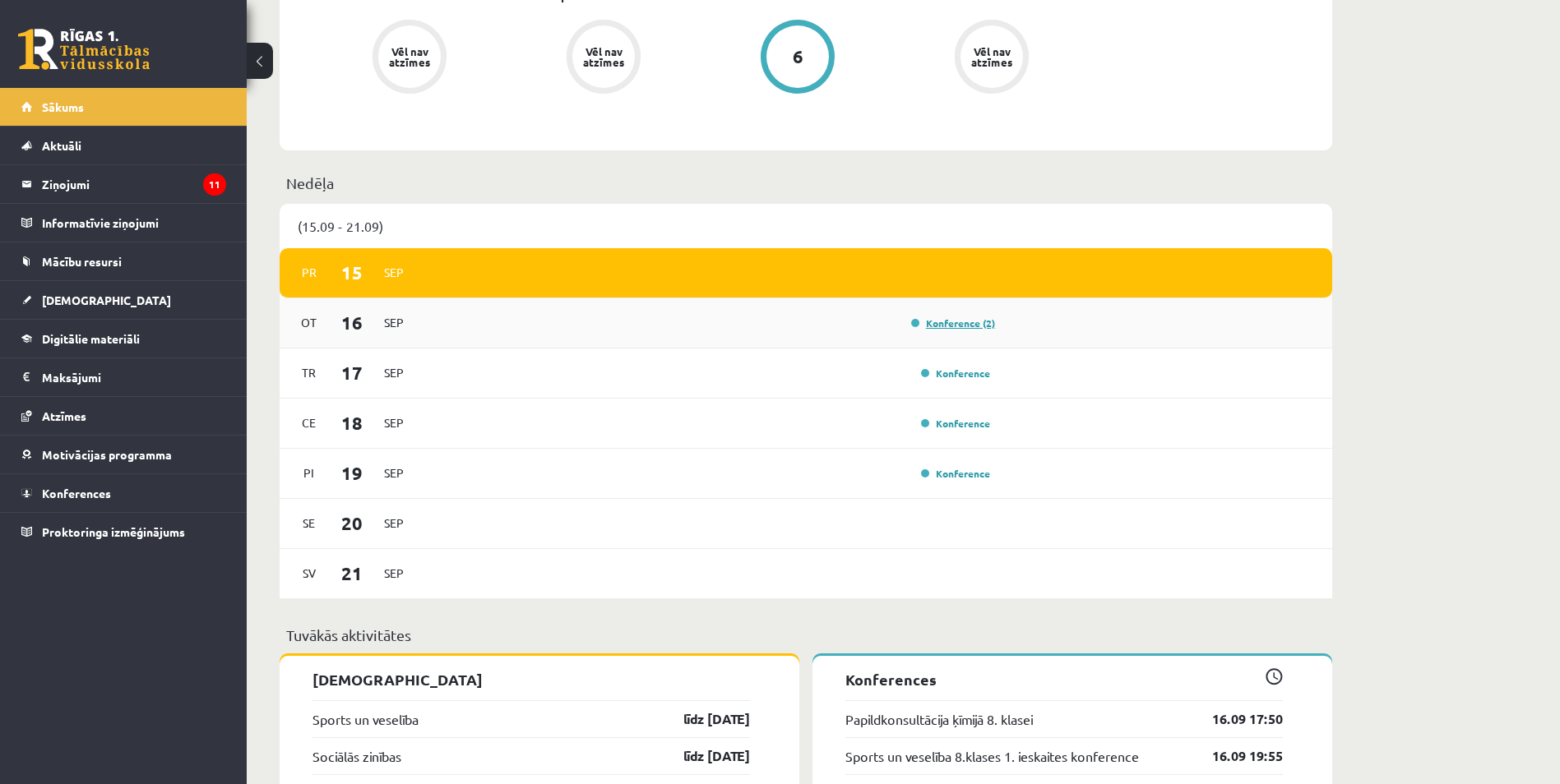
click at [968, 327] on link "Konference (2)" at bounding box center [952, 323] width 84 height 13
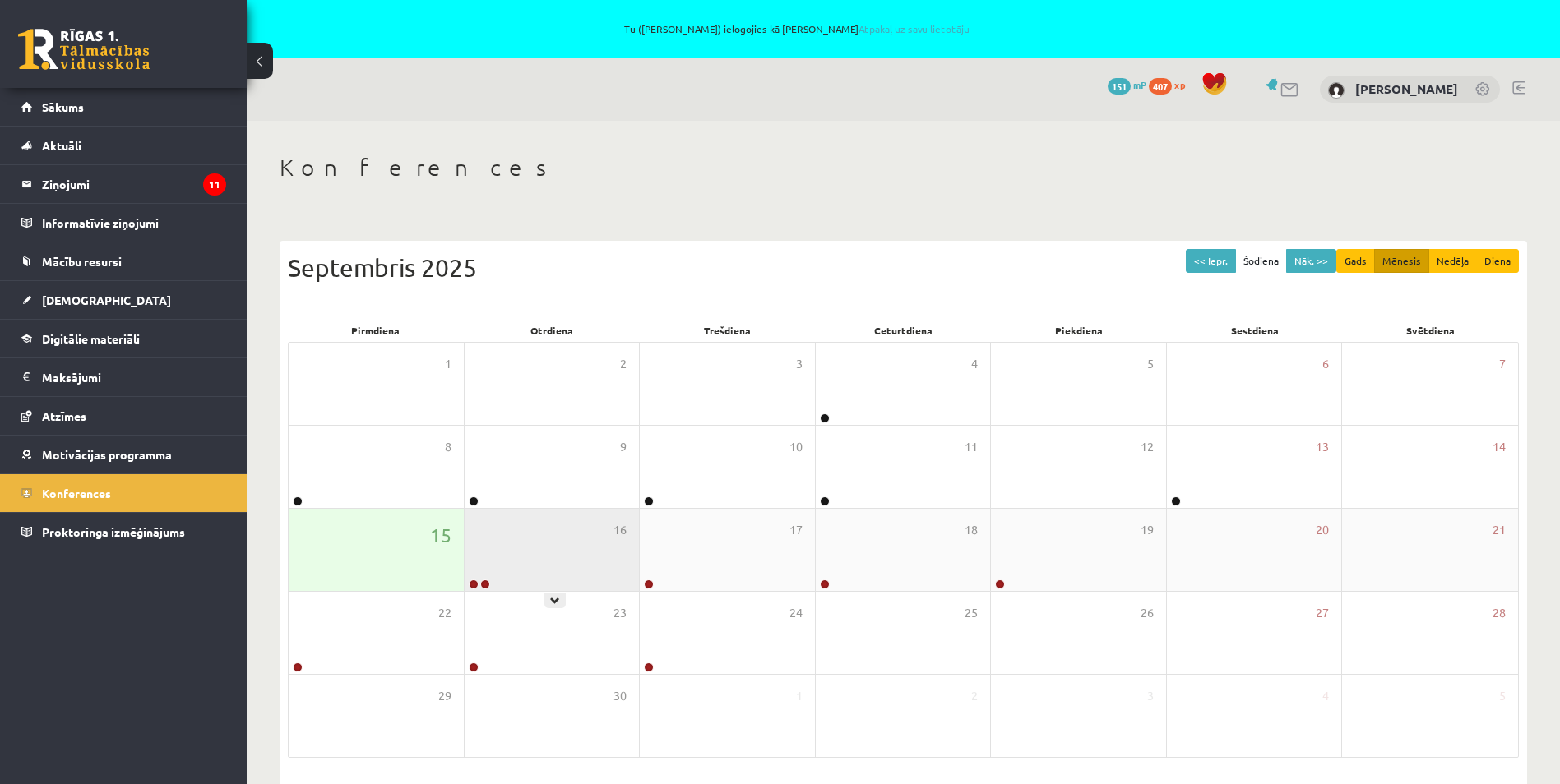
click at [510, 561] on div "16" at bounding box center [552, 550] width 175 height 83
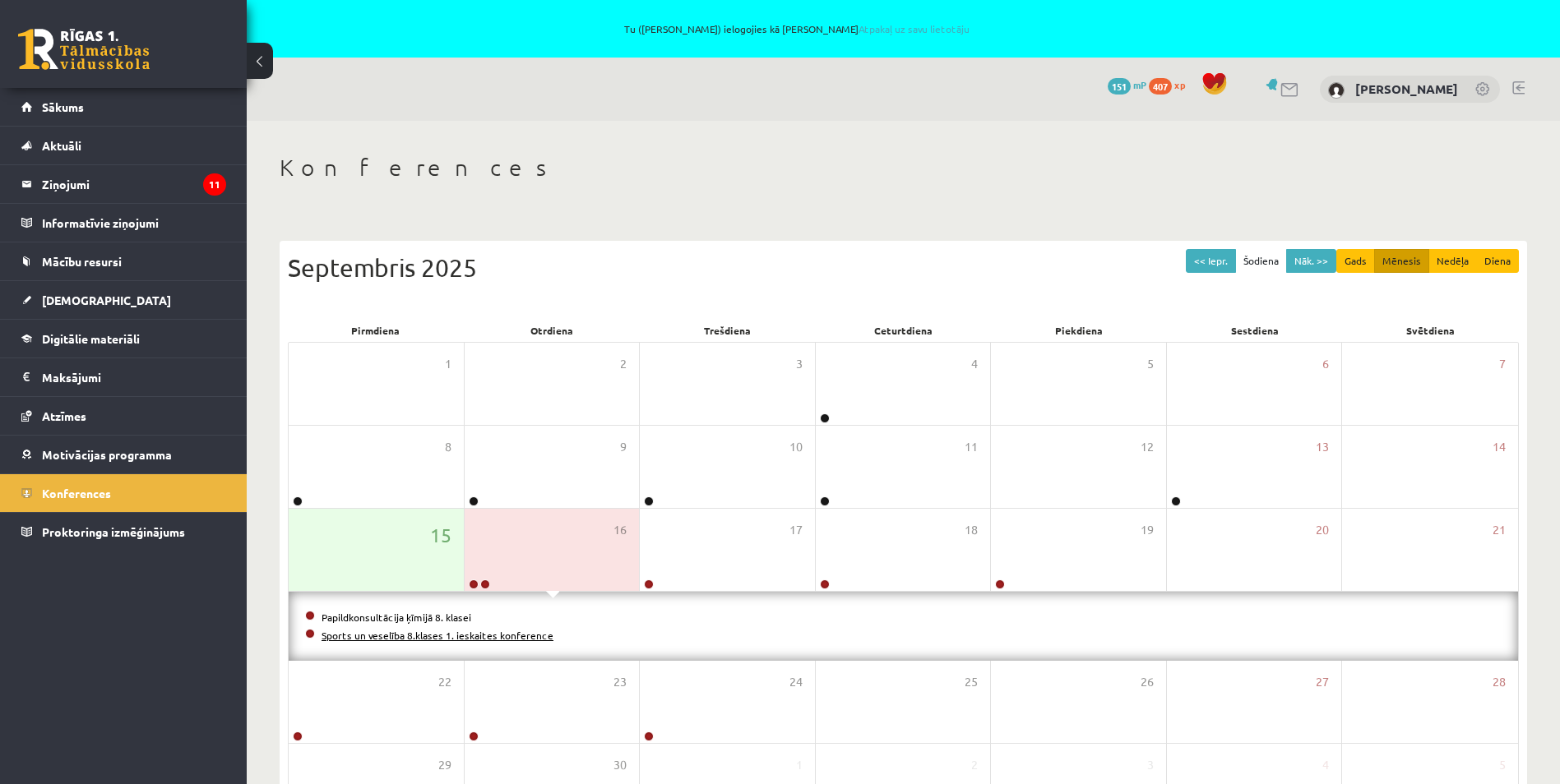
click at [511, 633] on link "Sports un veselība 8.klases 1. ieskaites konference" at bounding box center [436, 635] width 232 height 13
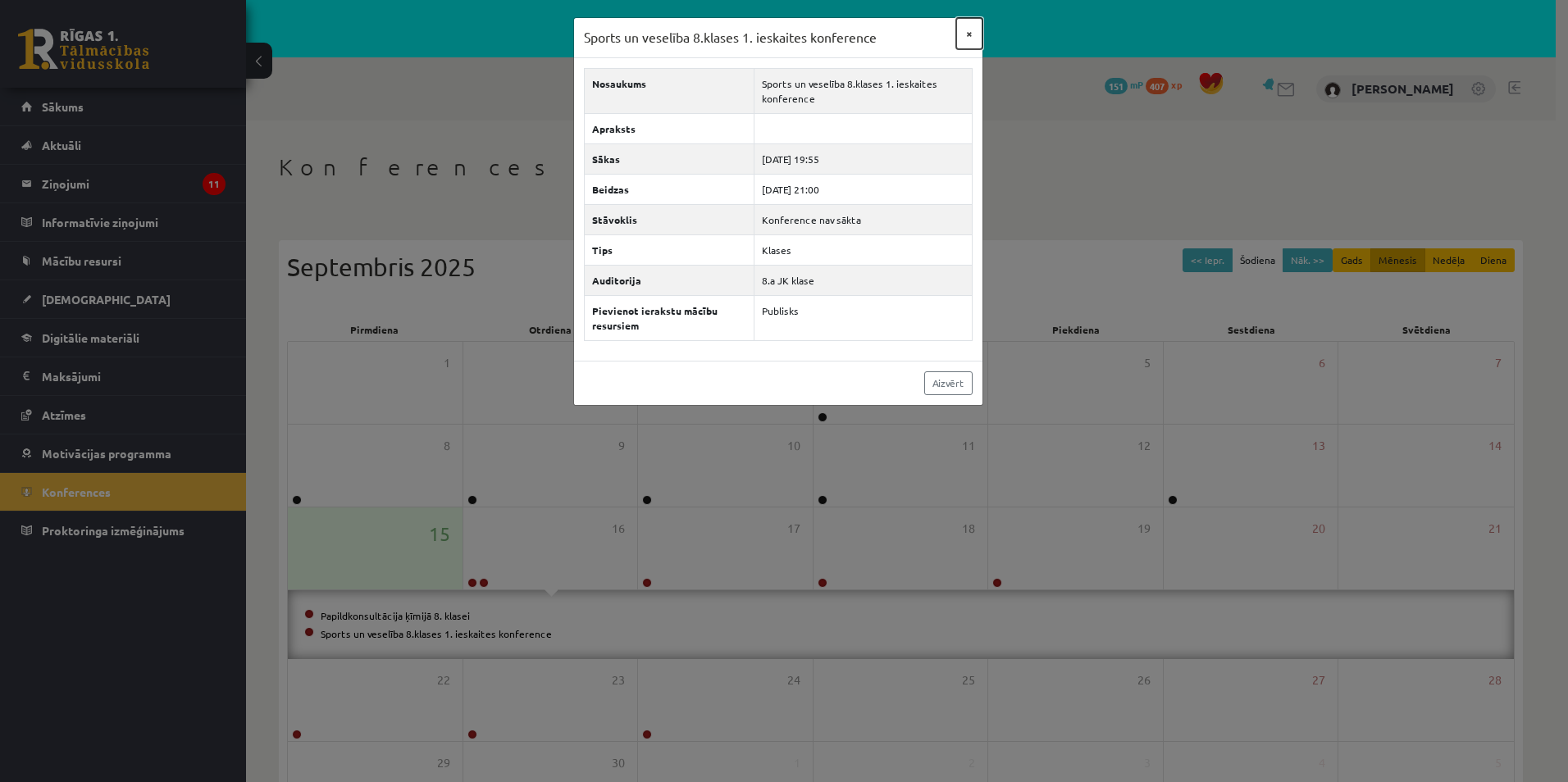
click at [967, 29] on button "×" at bounding box center [969, 33] width 27 height 31
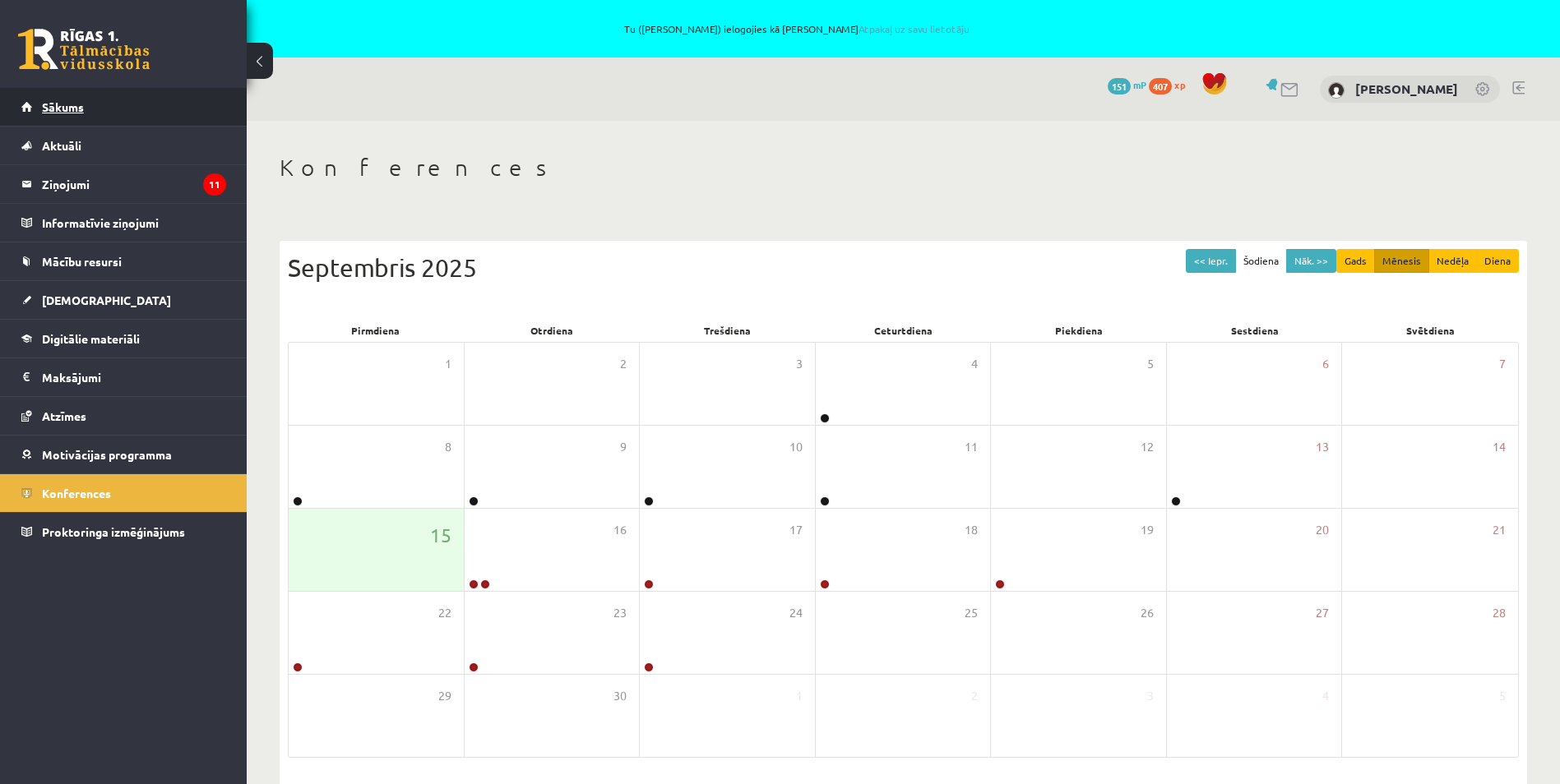
click at [118, 100] on link "Sākums" at bounding box center [124, 107] width 205 height 38
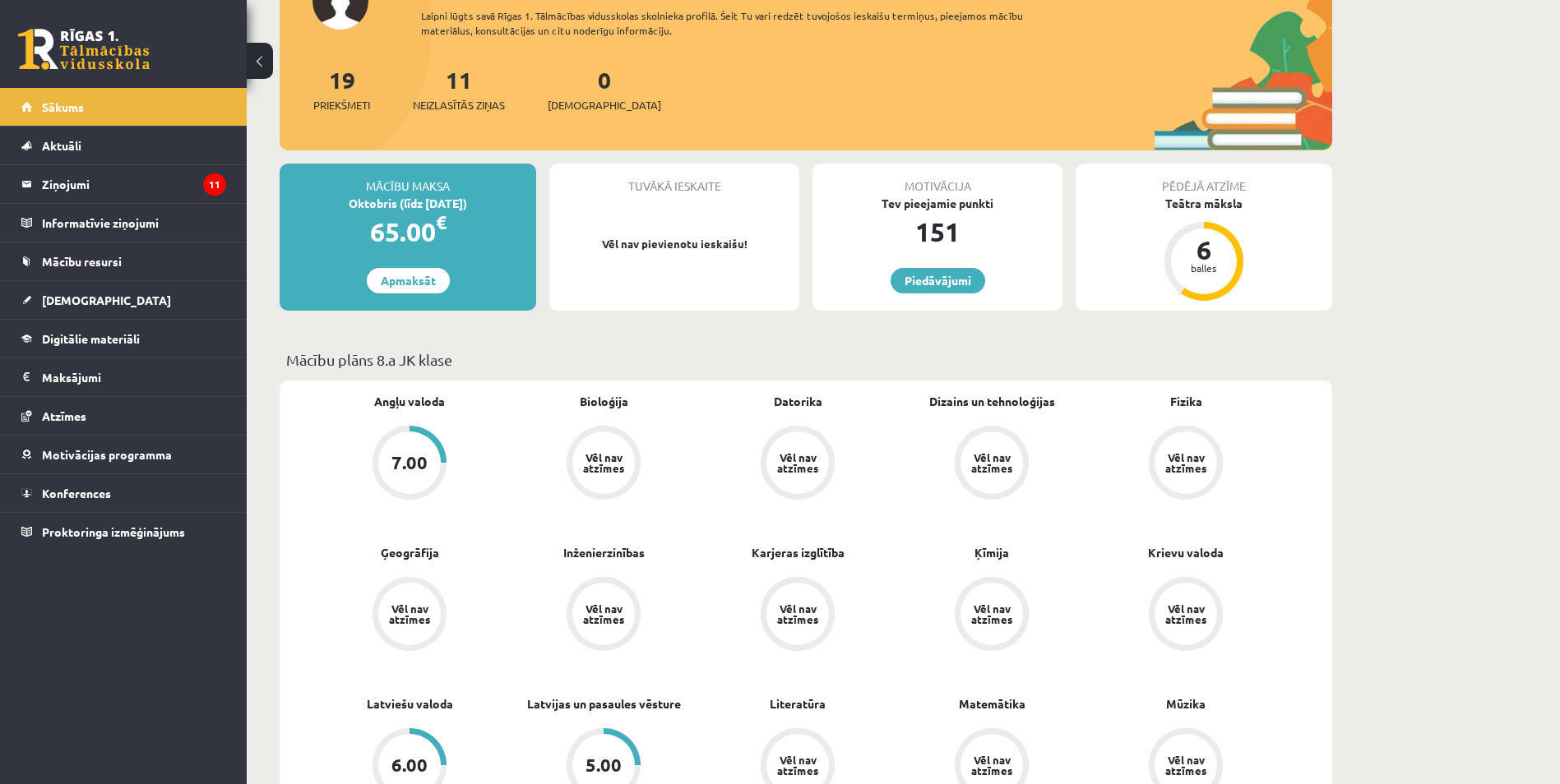
scroll to position [164, 0]
